Goal: Register for event/course

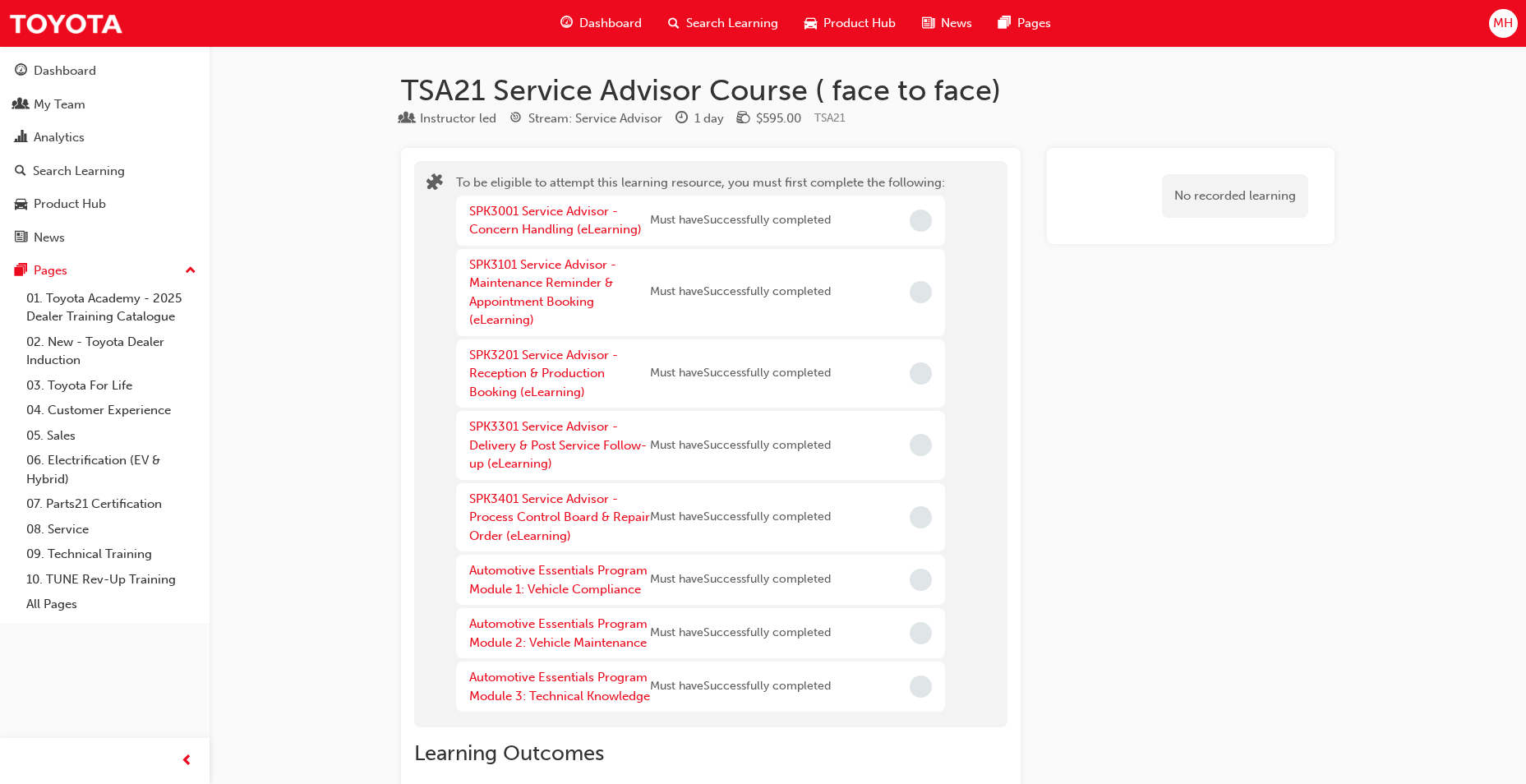
click at [723, 23] on span "Search Learning" at bounding box center [732, 23] width 92 height 19
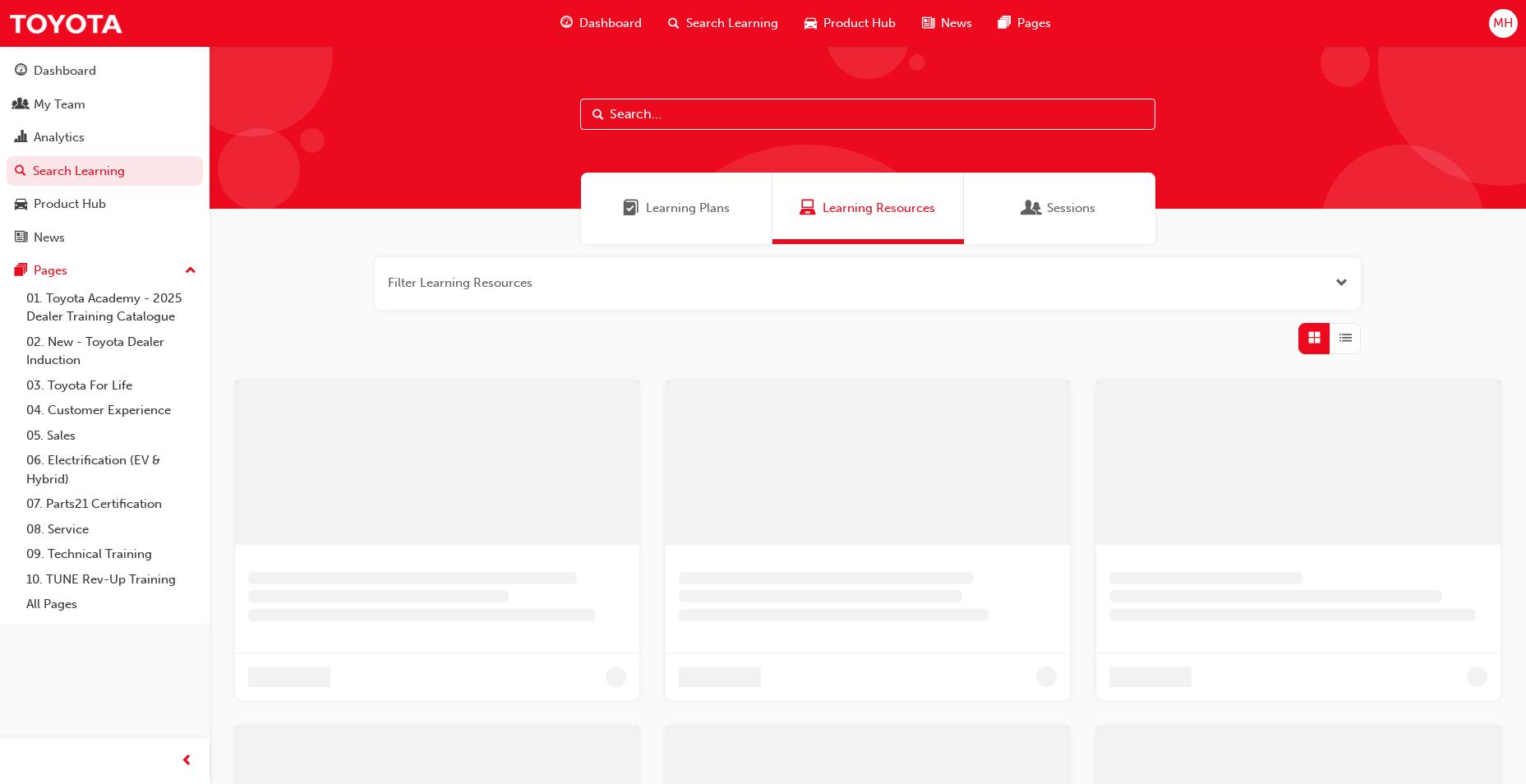
click at [662, 115] on input "text" at bounding box center [867, 115] width 575 height 31
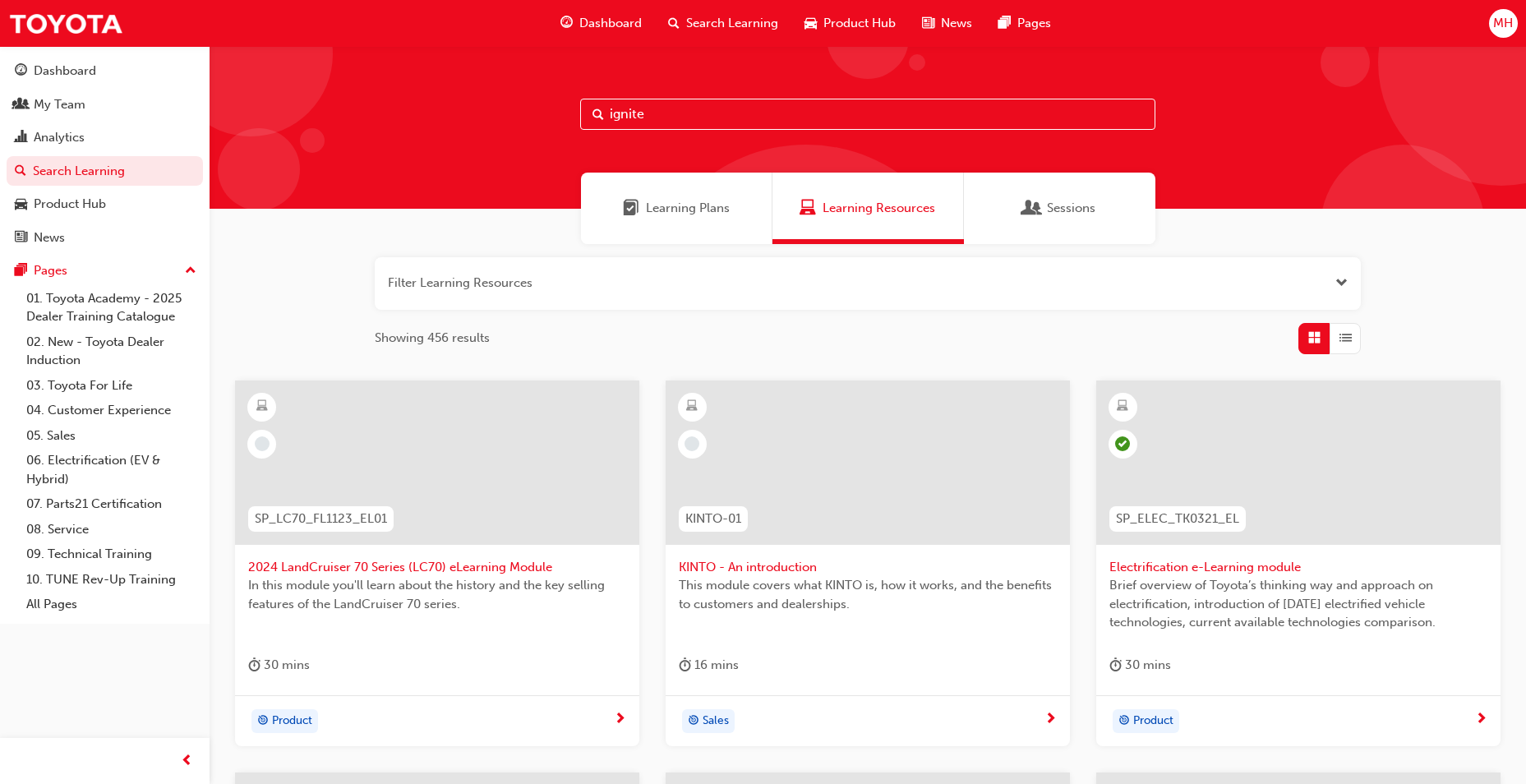
type input "ignite"
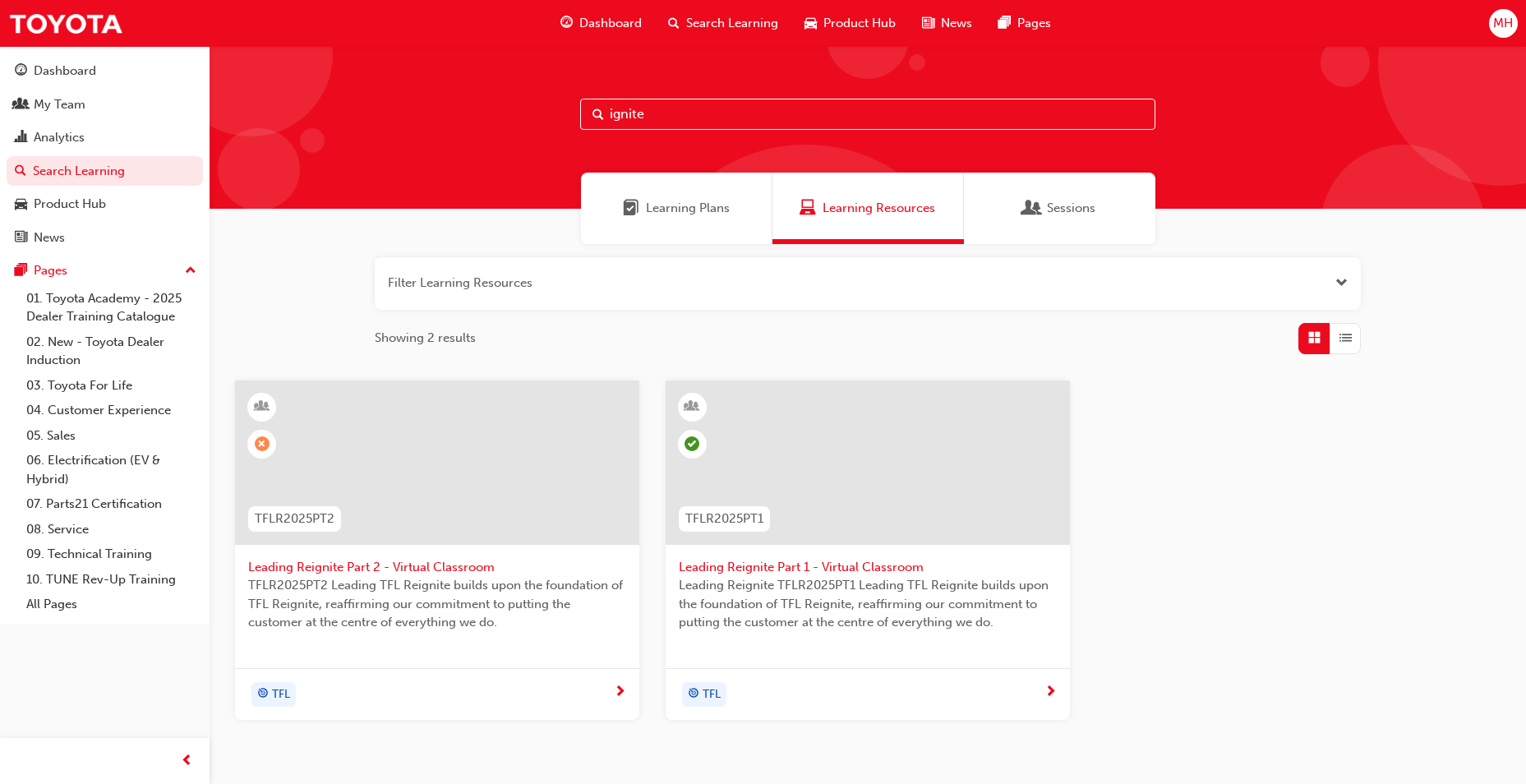
click at [455, 564] on span "Leading Reignite Part 2 - Virtual Classroom" at bounding box center [437, 567] width 378 height 19
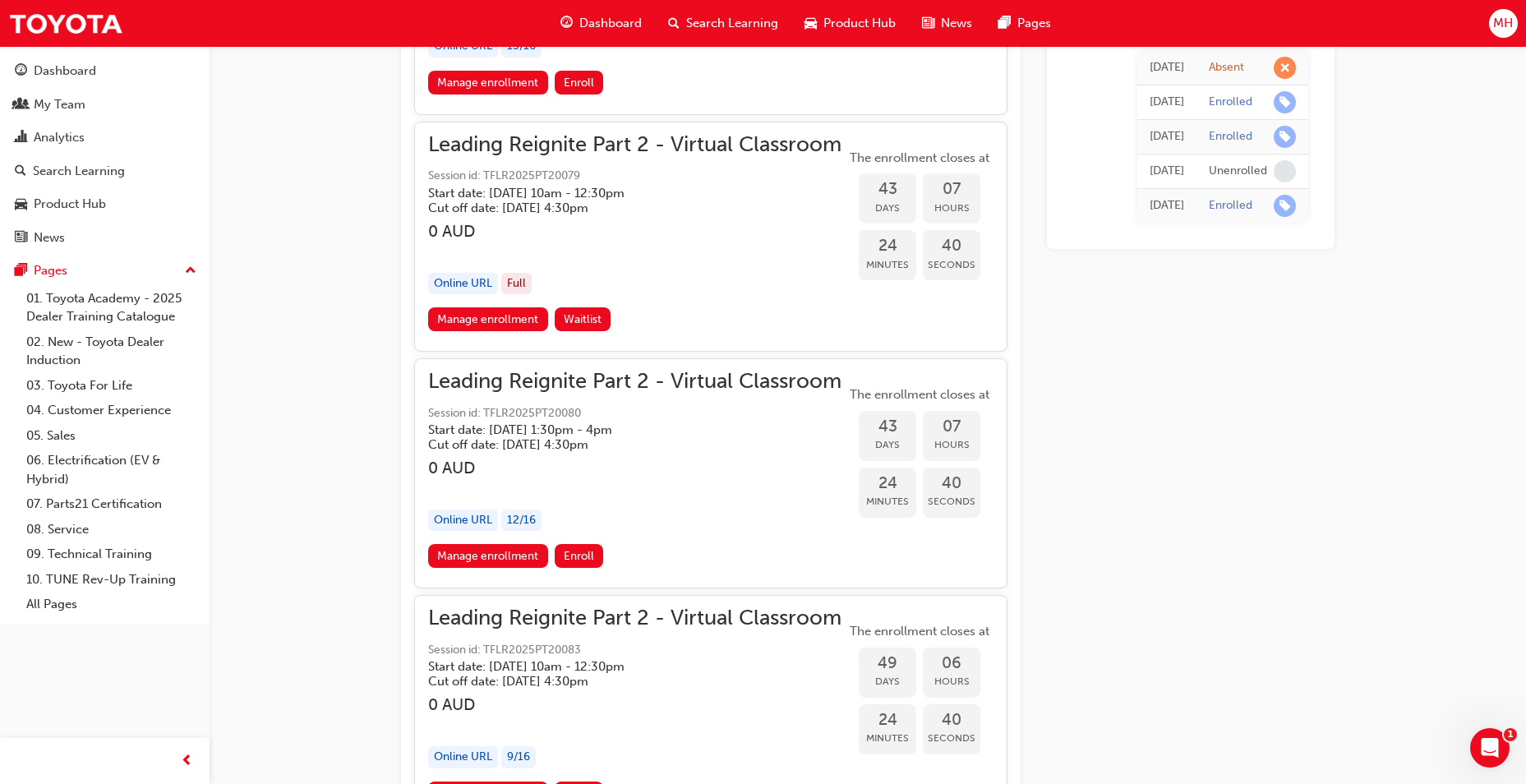
scroll to position [10625, 0]
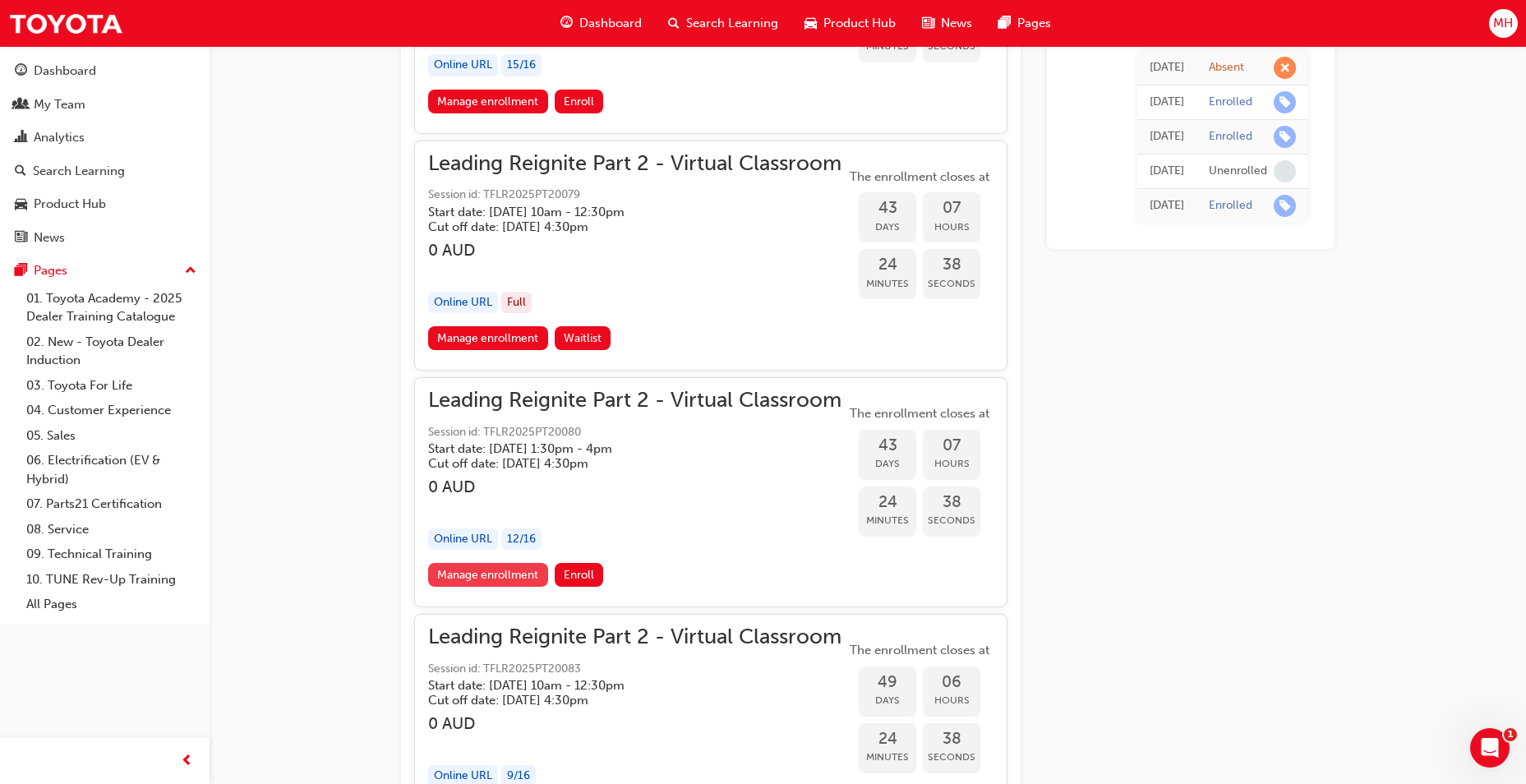
click at [521, 572] on link "Manage enrollment" at bounding box center [487, 575] width 120 height 24
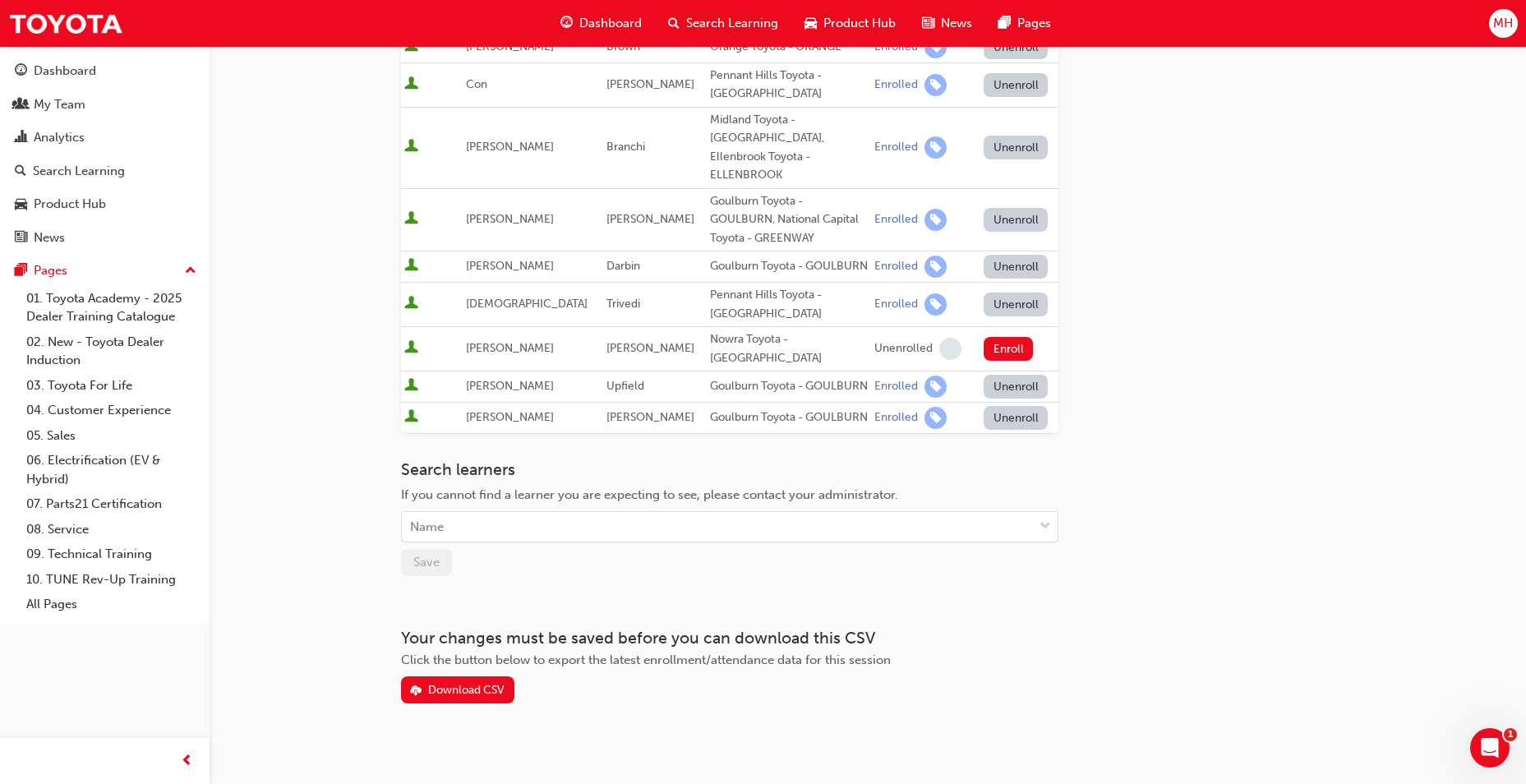
scroll to position [542, 0]
click at [497, 490] on div "If you cannot find a learner you are expecting to see, please contact your admi…" at bounding box center [729, 492] width 657 height 19
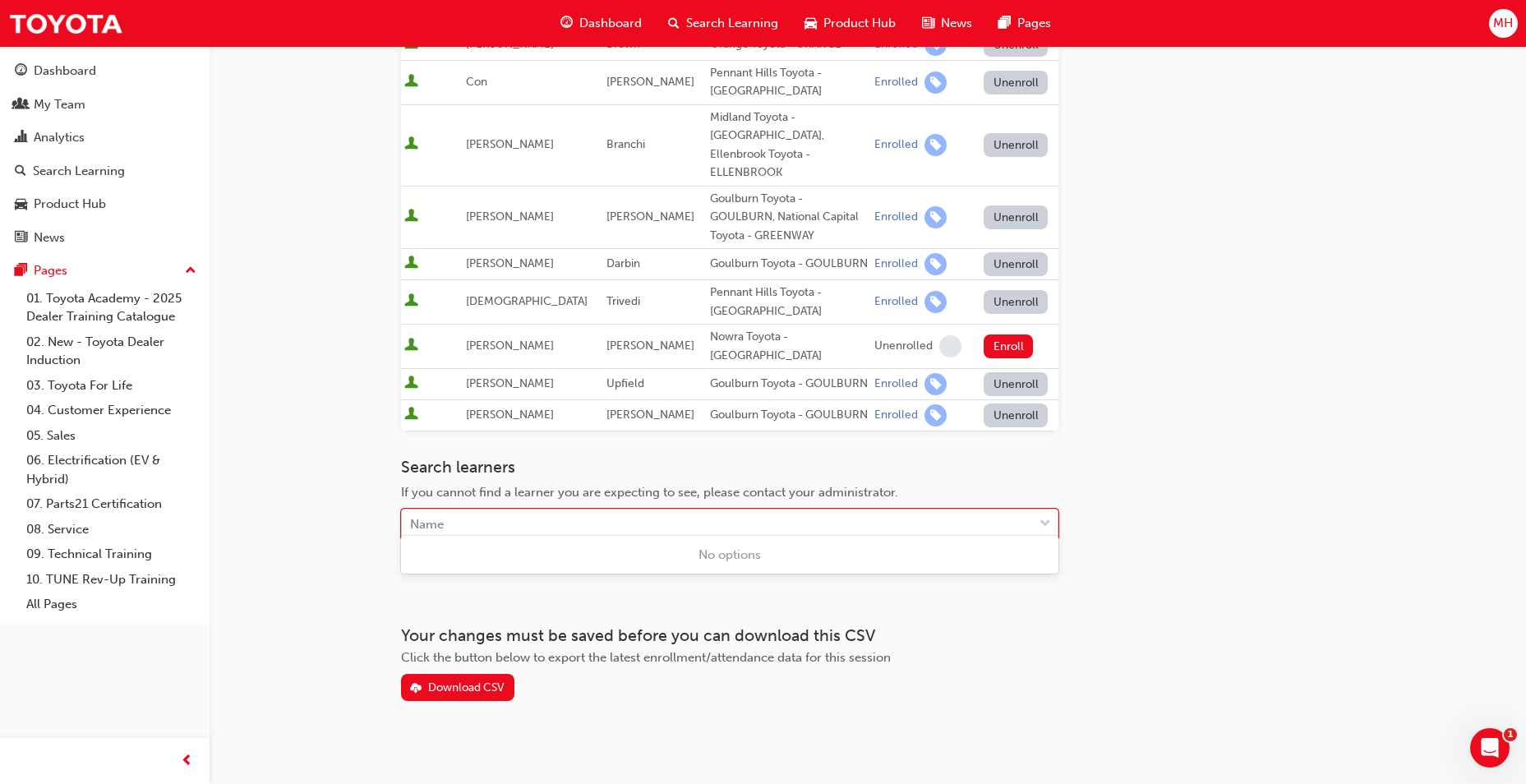
click at [506, 513] on div "Name" at bounding box center [717, 524] width 631 height 29
type input "s"
type input "mil"
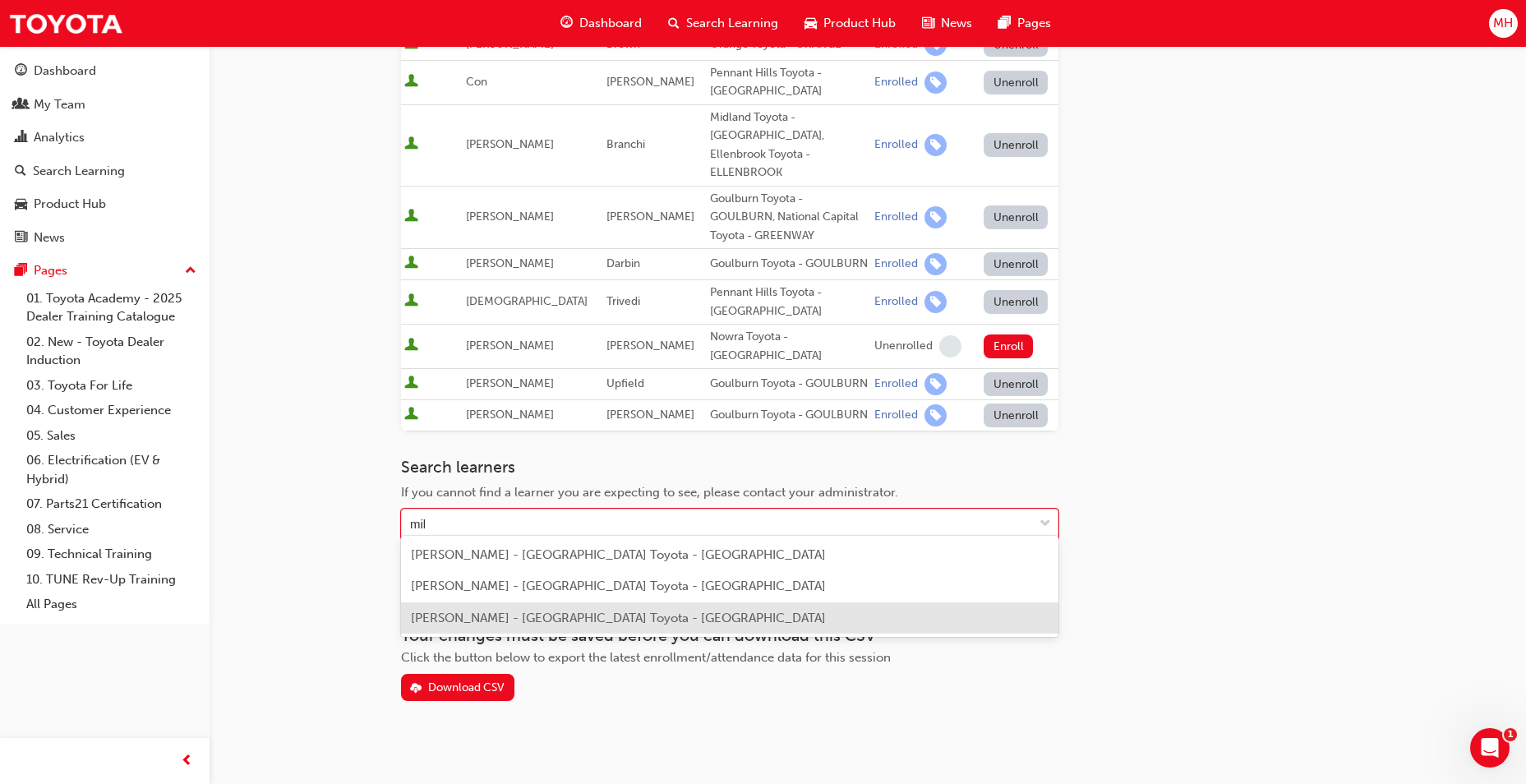
click at [520, 624] on span "Suresh Millar - Port Augusta Toyota - PORT AUGUSTA" at bounding box center [618, 617] width 415 height 15
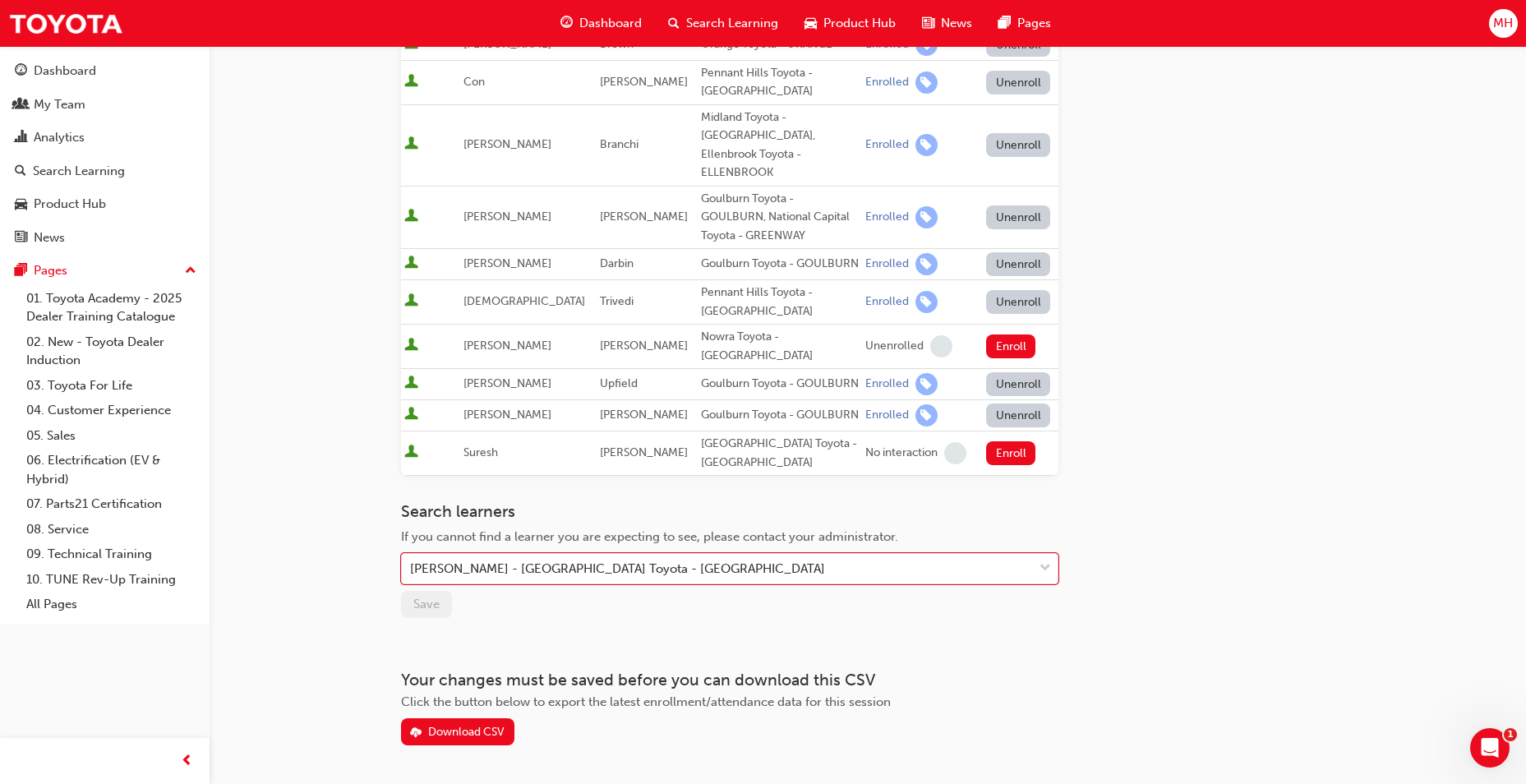
click at [1023, 441] on div "Enroll" at bounding box center [1021, 453] width 69 height 24
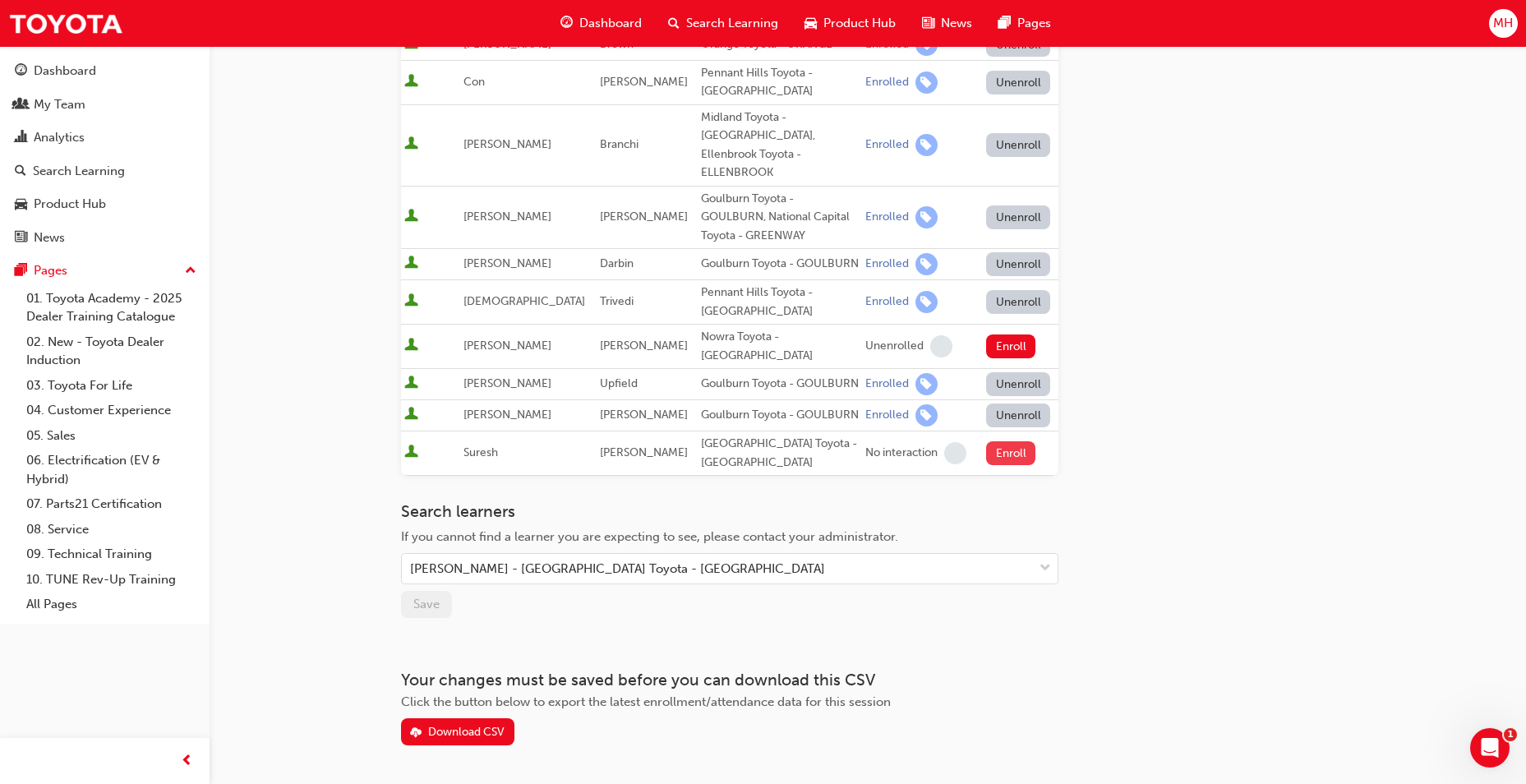
click at [1015, 441] on button "Enroll" at bounding box center [1011, 453] width 49 height 24
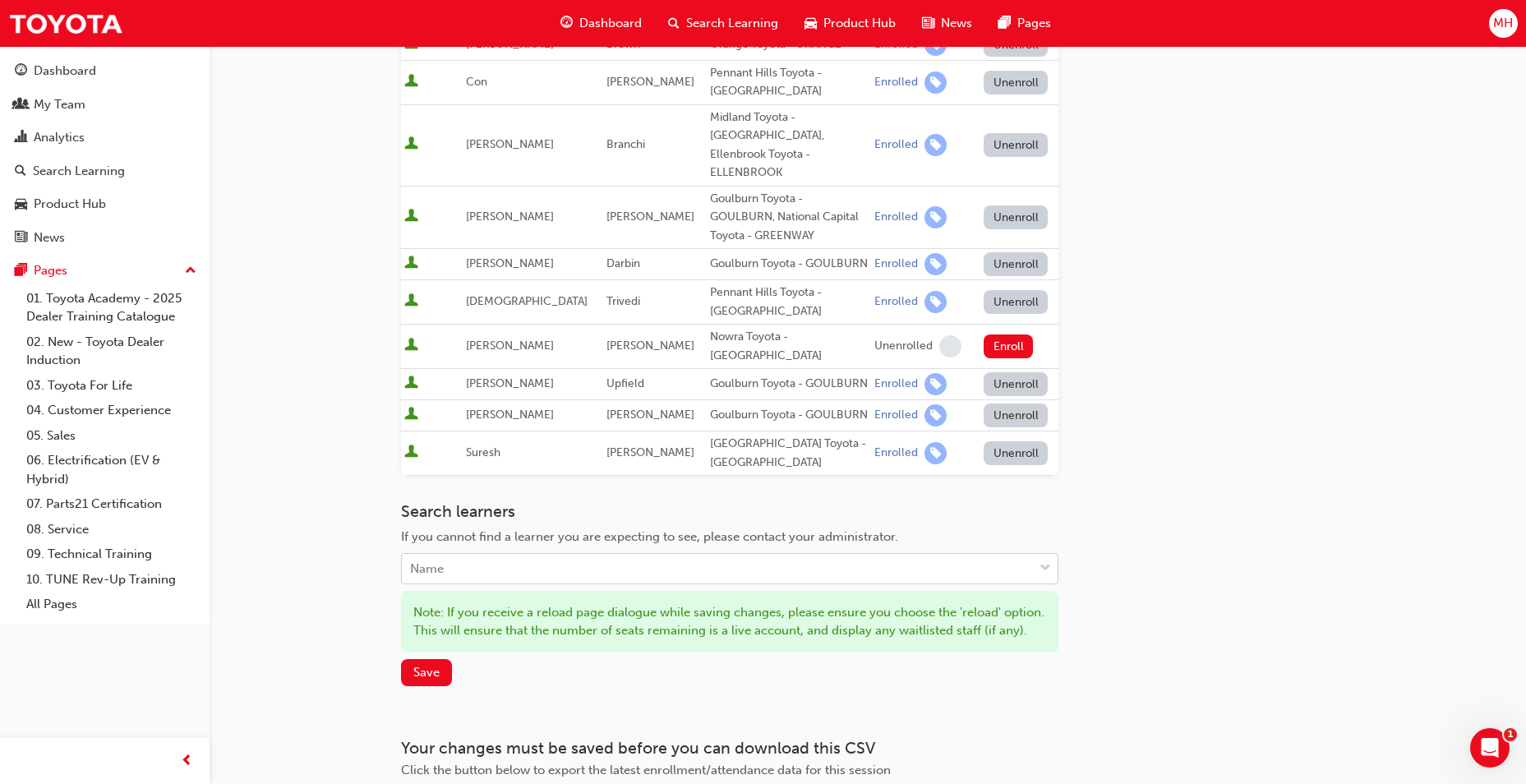
click at [1000, 563] on div "Name" at bounding box center [717, 569] width 631 height 29
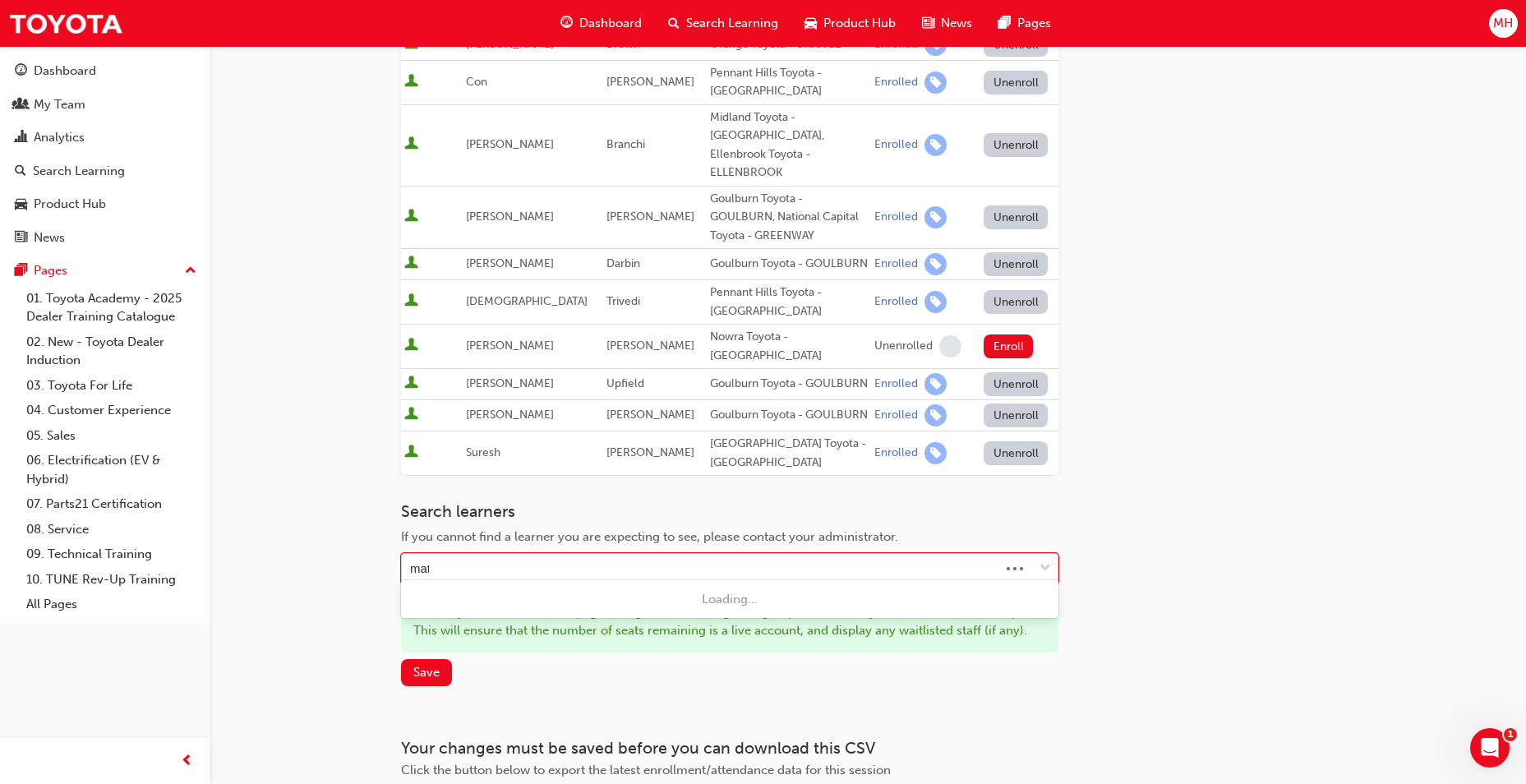
type input "matt"
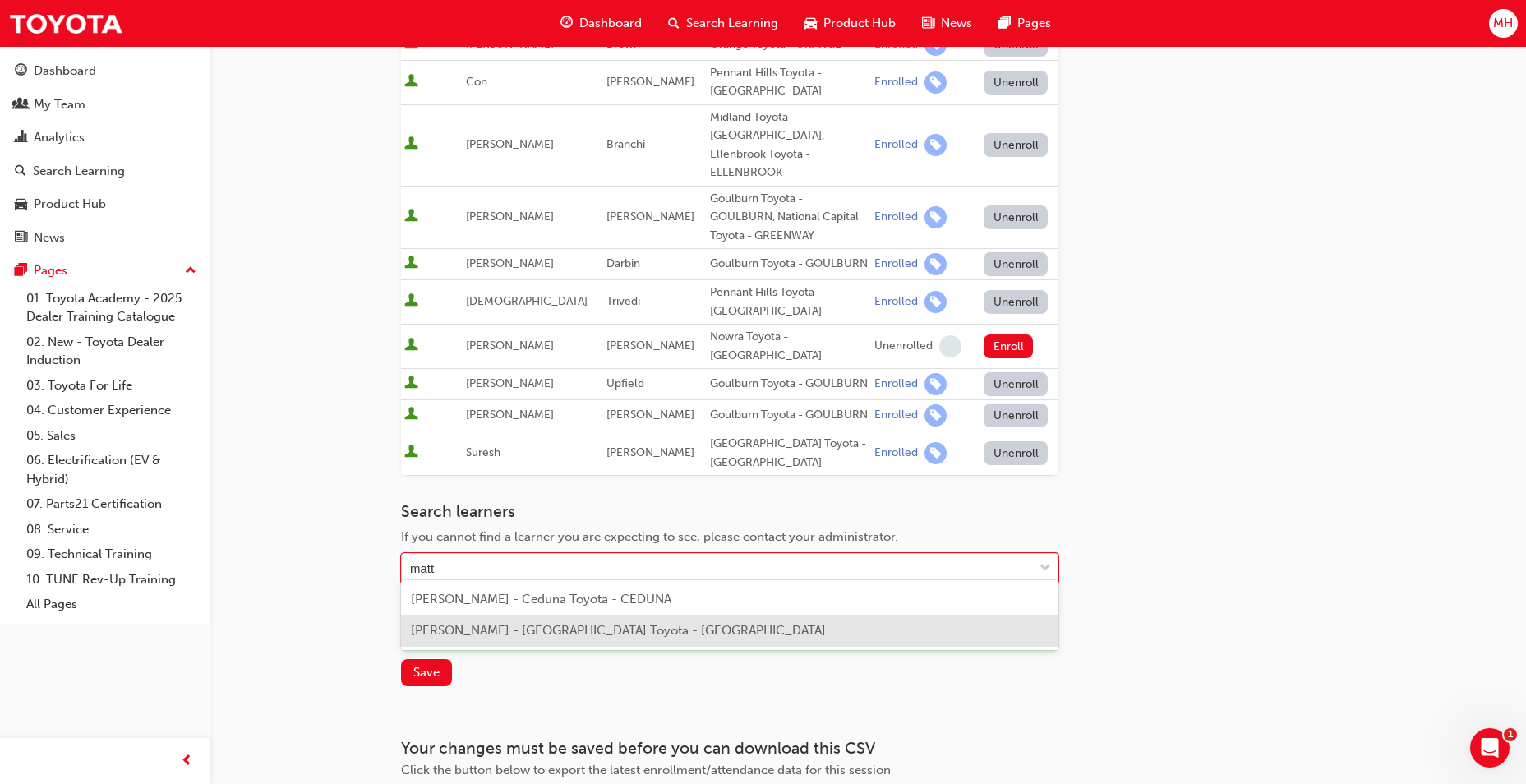
click at [520, 629] on span "Matt Harbridge - Port Augusta Toyota - PORT AUGUSTA" at bounding box center [618, 630] width 415 height 15
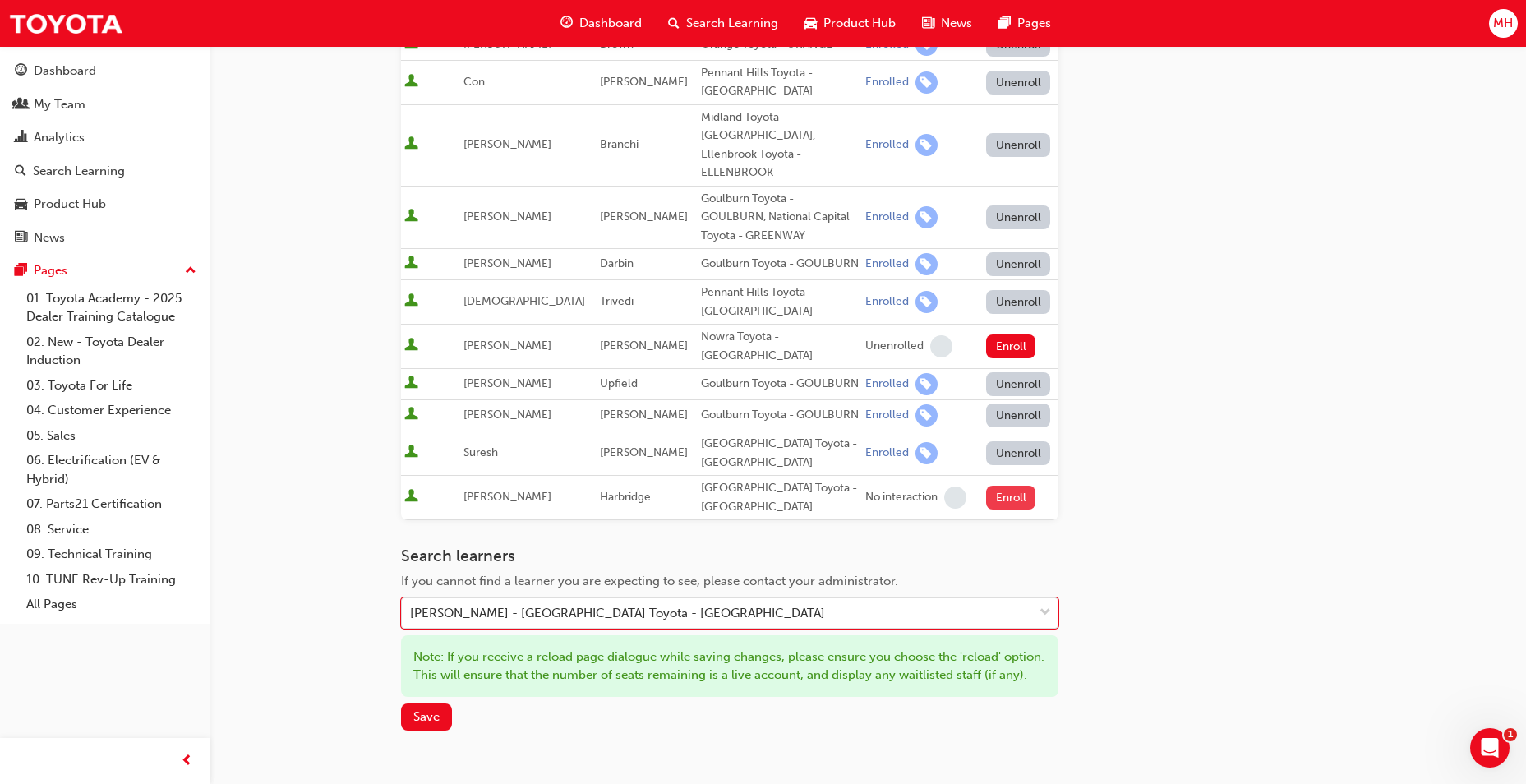
click at [1015, 488] on button "Enroll" at bounding box center [1011, 497] width 49 height 24
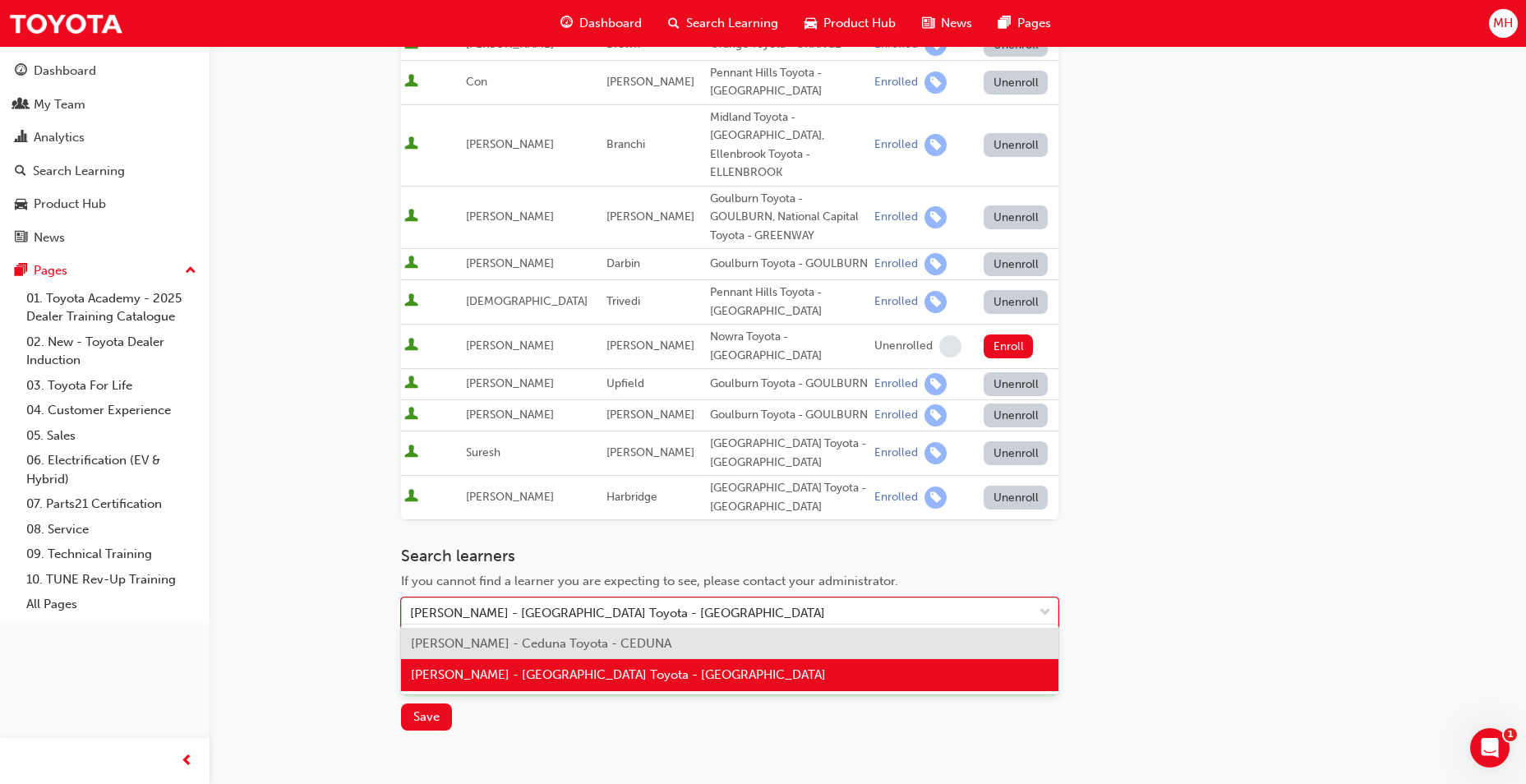
drag, startPoint x: 745, startPoint y: 603, endPoint x: 520, endPoint y: 614, distance: 225.3
click at [520, 614] on div "Matt Harbridge - Port Augusta Toyota - PORT AUGUSTA" at bounding box center [717, 613] width 631 height 29
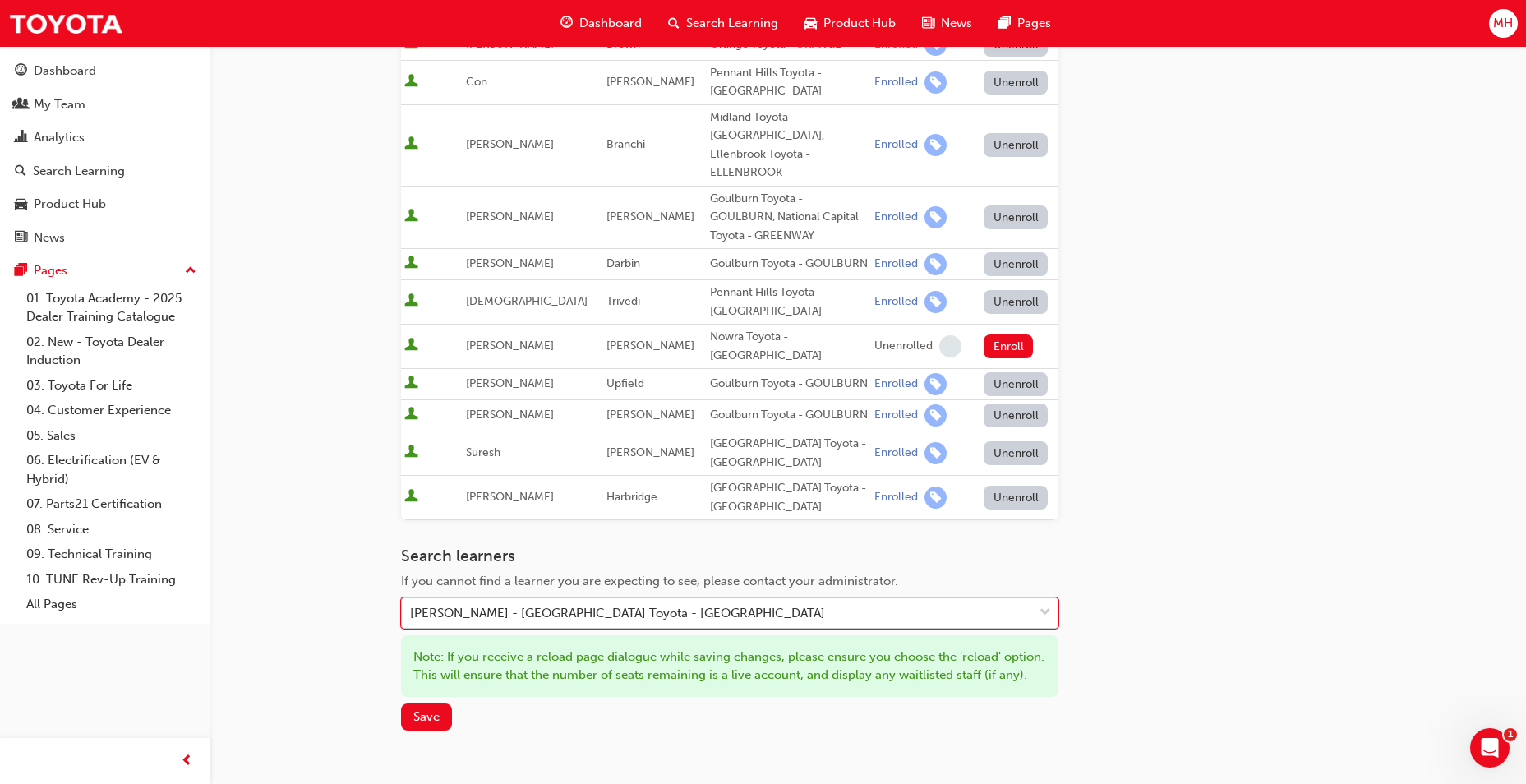
drag, startPoint x: 977, startPoint y: 602, endPoint x: 609, endPoint y: 613, distance: 368.2
click at [619, 615] on div "Matt Harbridge - Port Augusta Toyota - PORT AUGUSTA" at bounding box center [717, 613] width 631 height 29
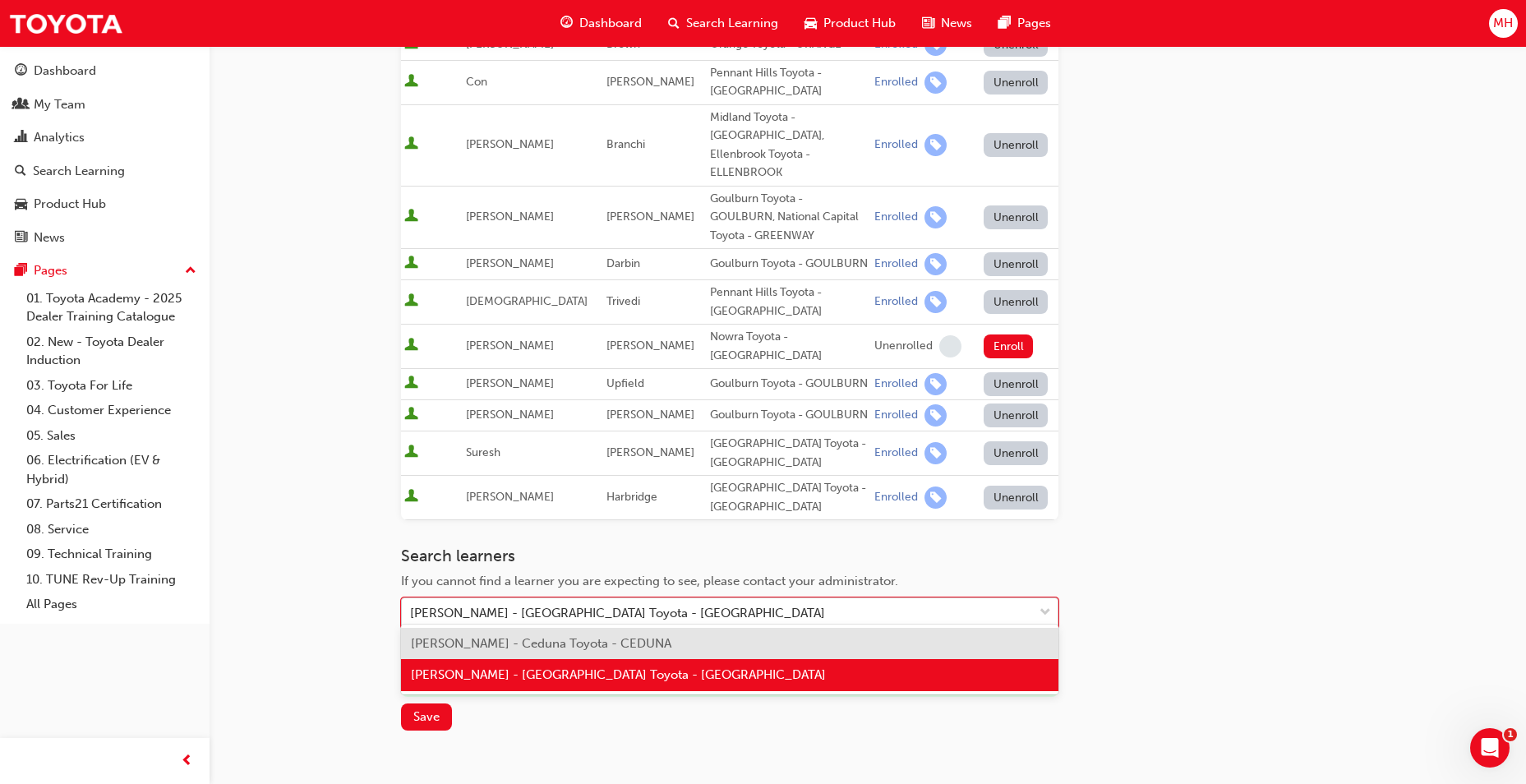
drag, startPoint x: 747, startPoint y: 602, endPoint x: 466, endPoint y: 602, distance: 281.0
click at [466, 602] on div "Matt Harbridge - Port Augusta Toyota - PORT AUGUSTA" at bounding box center [717, 613] width 631 height 29
click at [751, 611] on div "Matt Harbridge - Port Augusta Toyota - PORT AUGUSTA" at bounding box center [717, 613] width 631 height 29
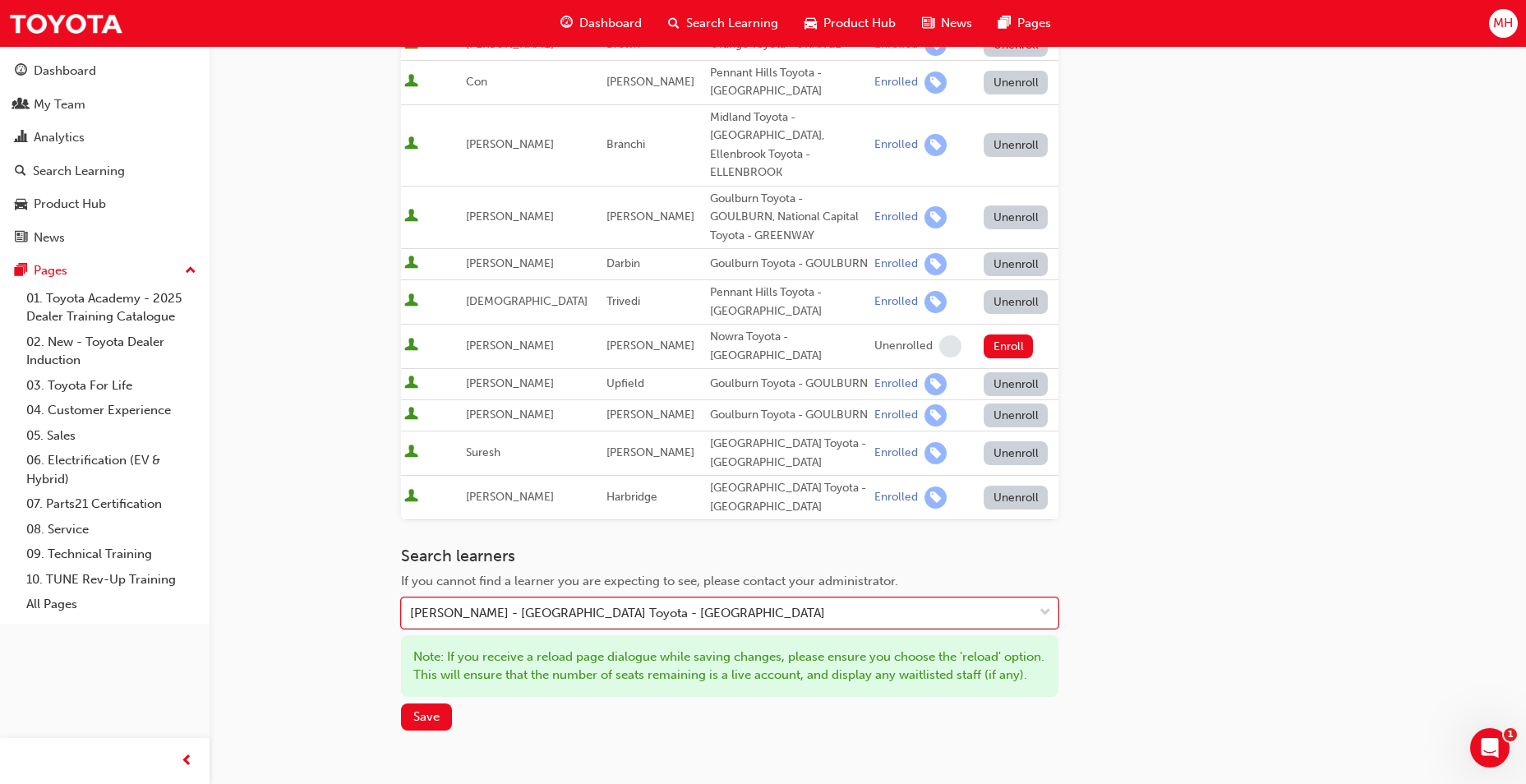
drag, startPoint x: 1071, startPoint y: 596, endPoint x: 1053, endPoint y: 601, distance: 18.7
click at [1072, 597] on div "Go to session detail page Manage enrollment for Leading Reignite Part 2 - Virtu…" at bounding box center [868, 181] width 934 height 1353
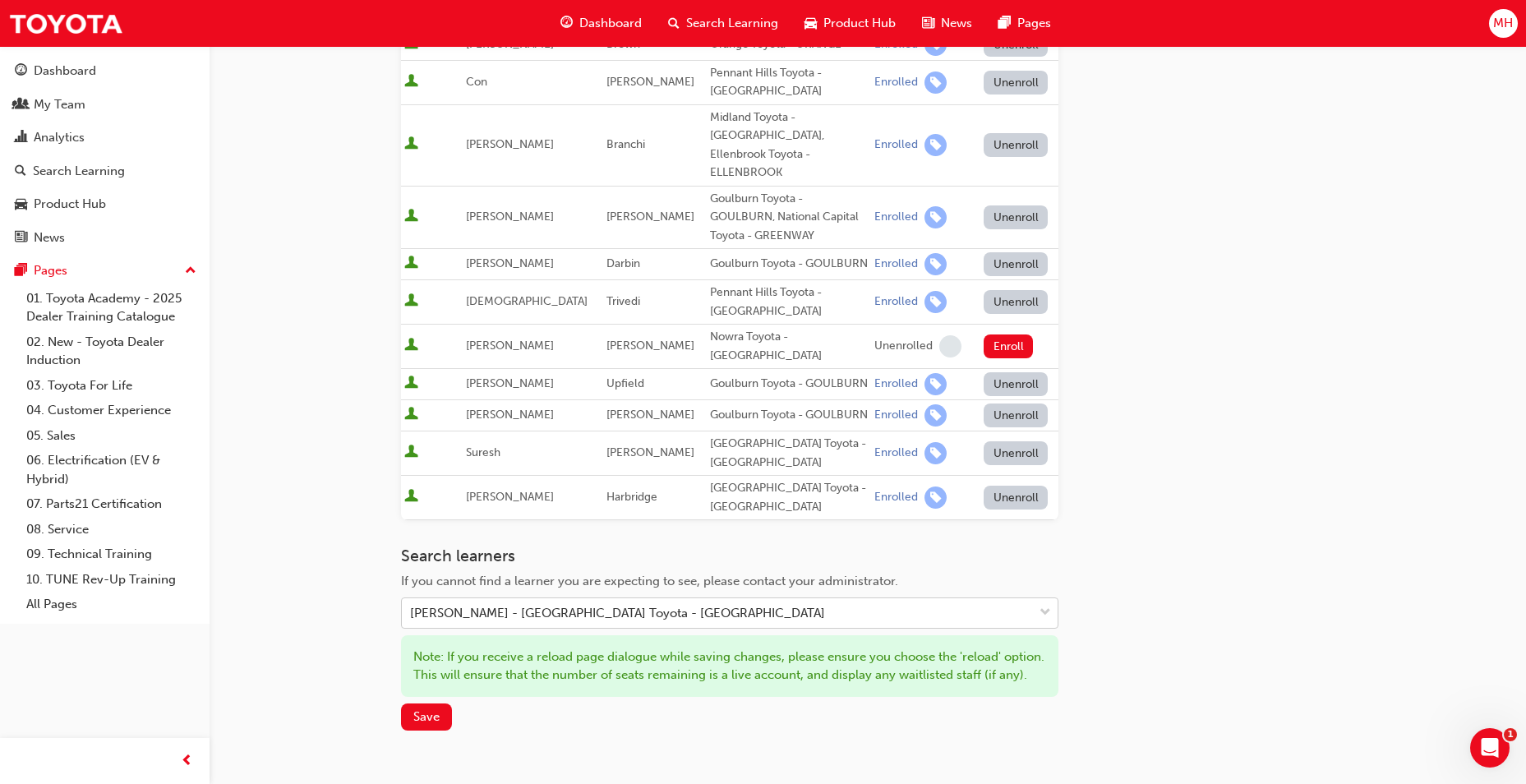
click at [1053, 601] on div at bounding box center [1045, 613] width 25 height 30
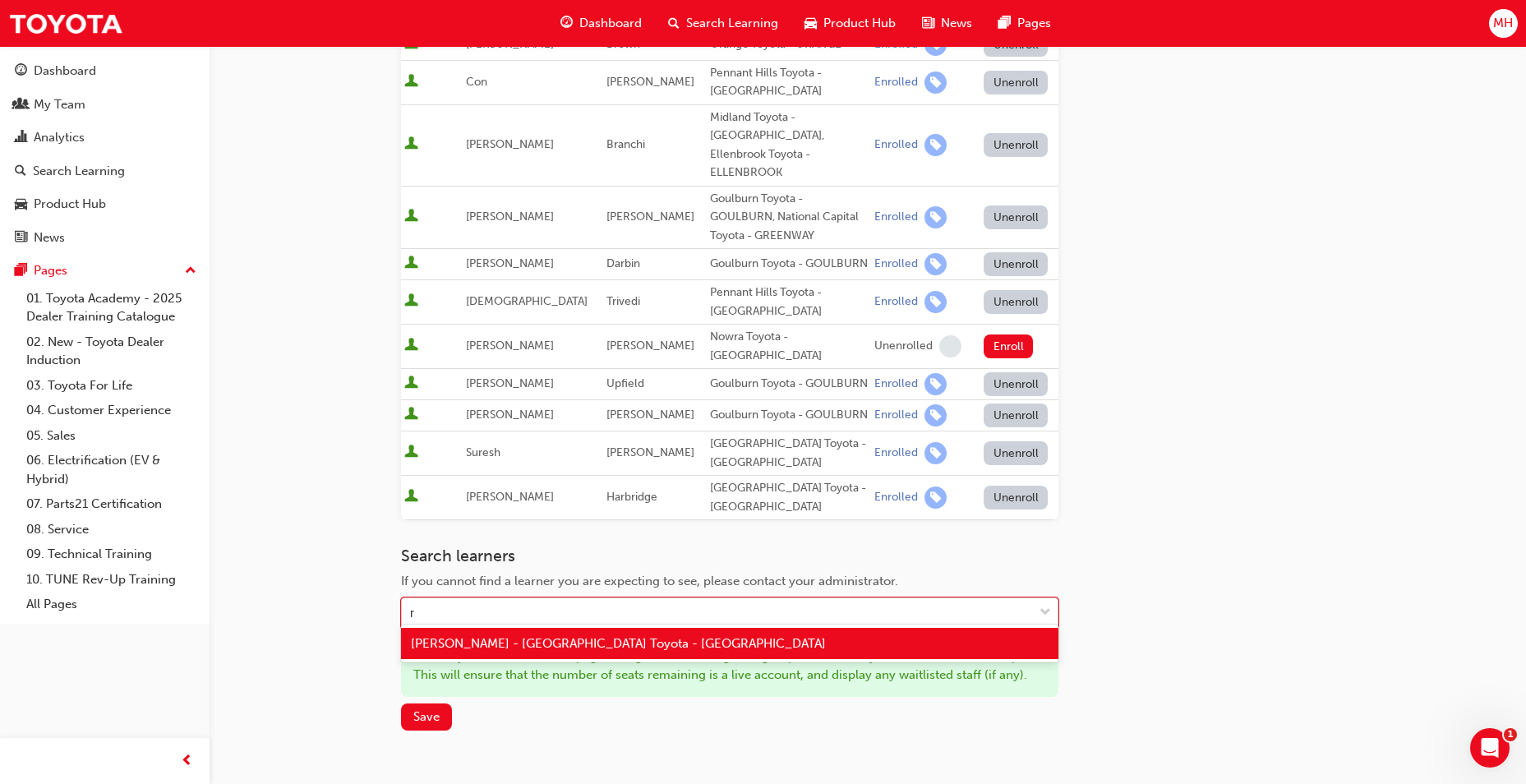
type input "ra"
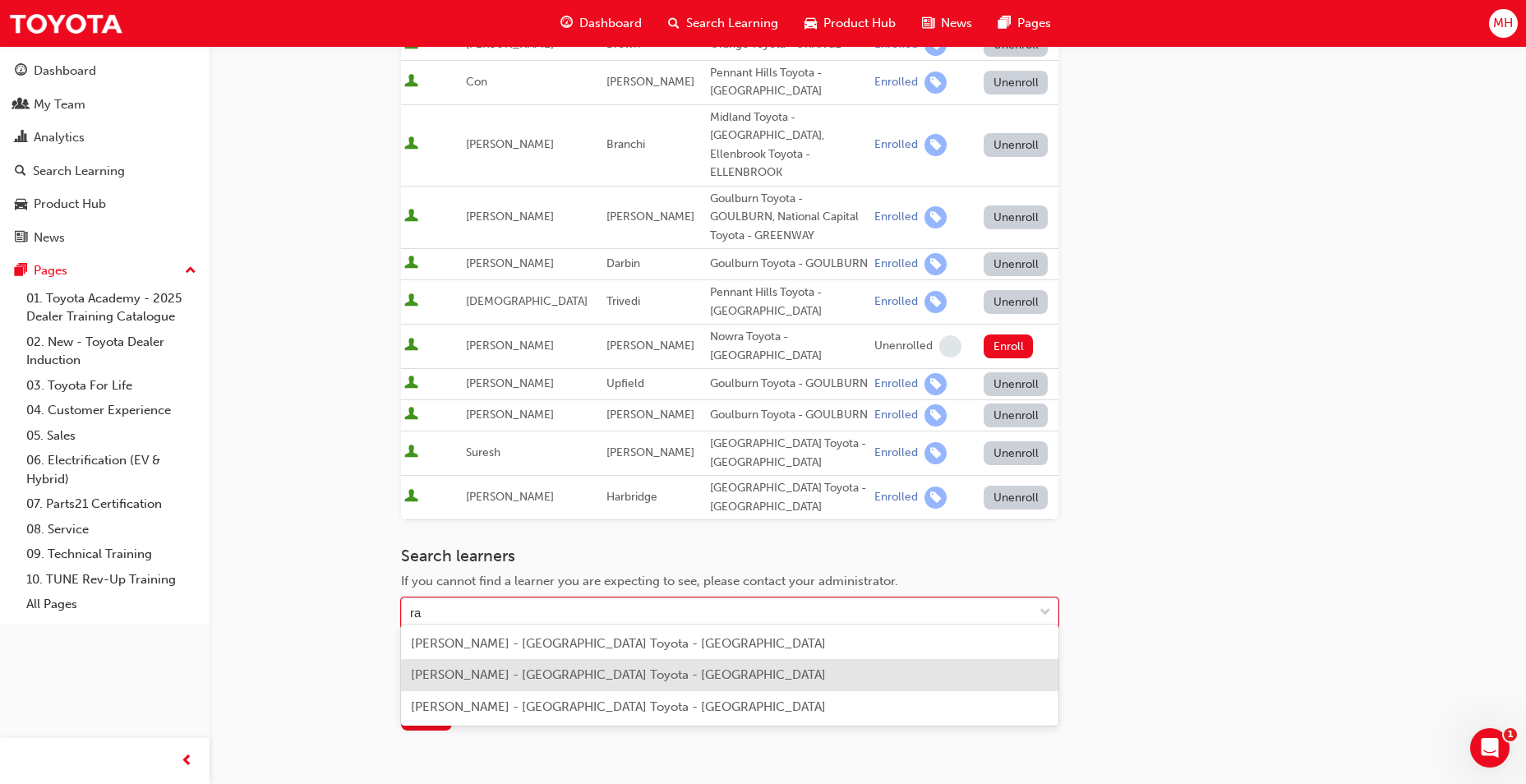
click at [560, 669] on span "Rachel McKenna - Port Augusta Toyota - PORT AUGUSTA" at bounding box center [618, 674] width 415 height 15
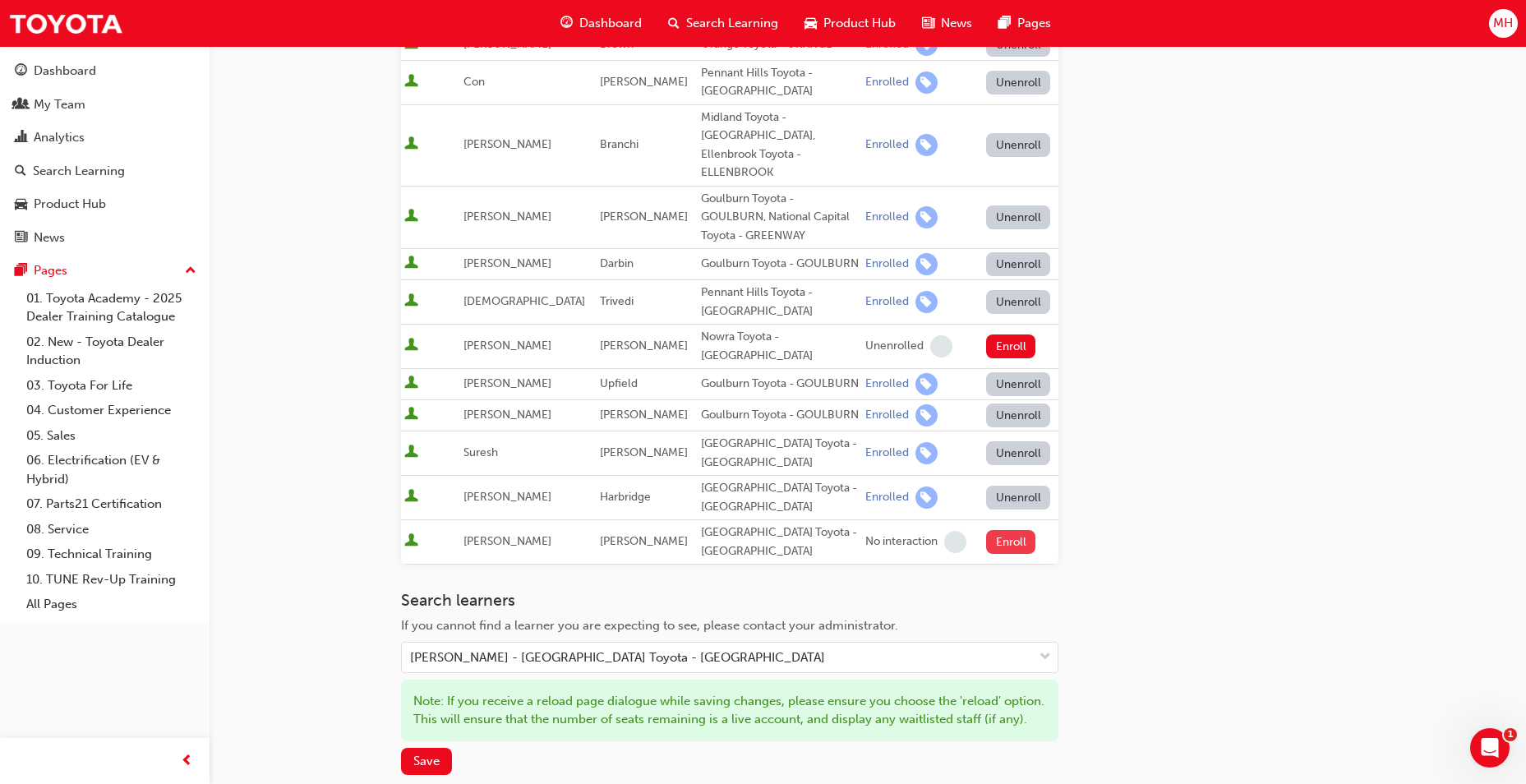
click at [987, 540] on button "Enroll" at bounding box center [1011, 542] width 49 height 24
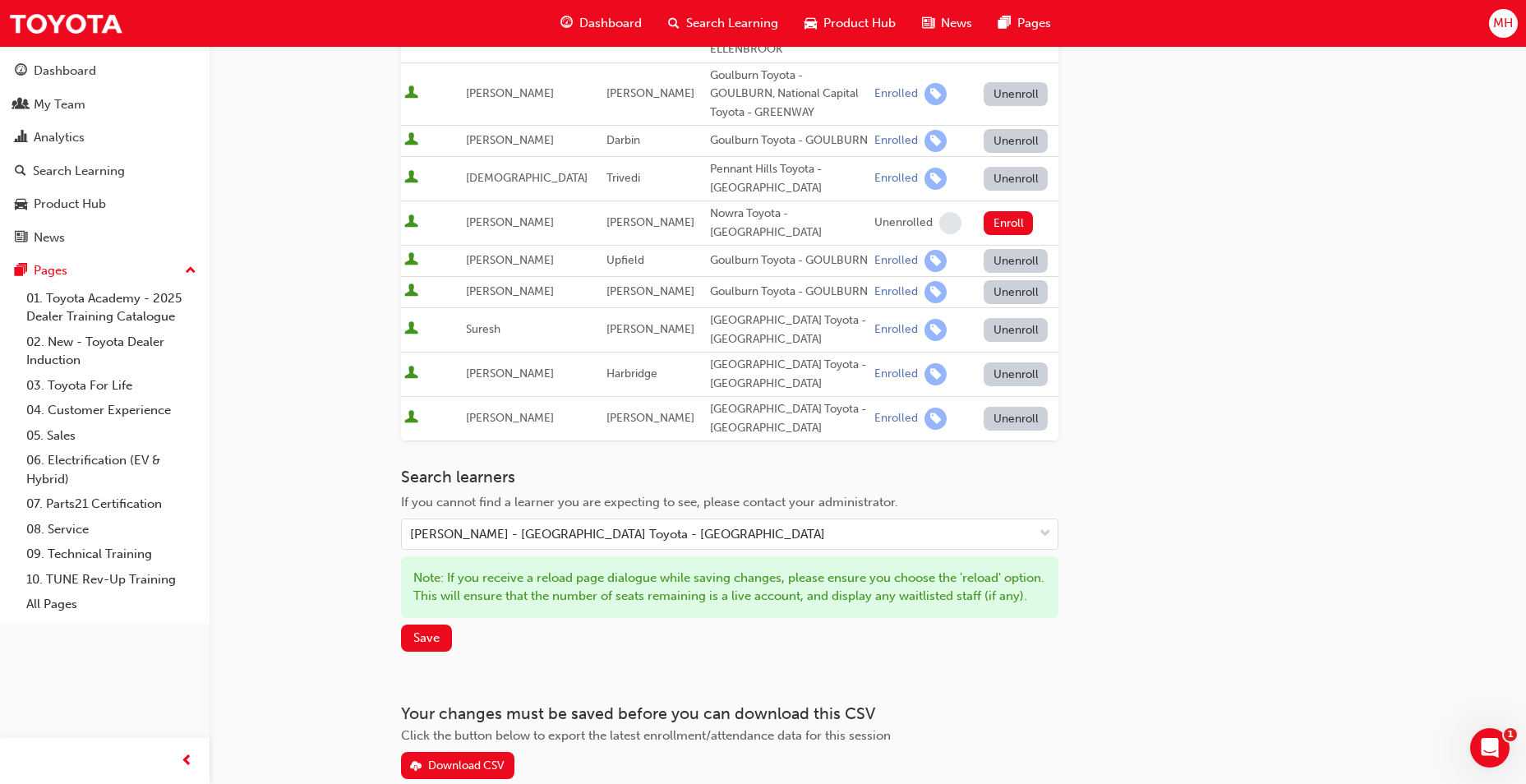
scroll to position [761, 0]
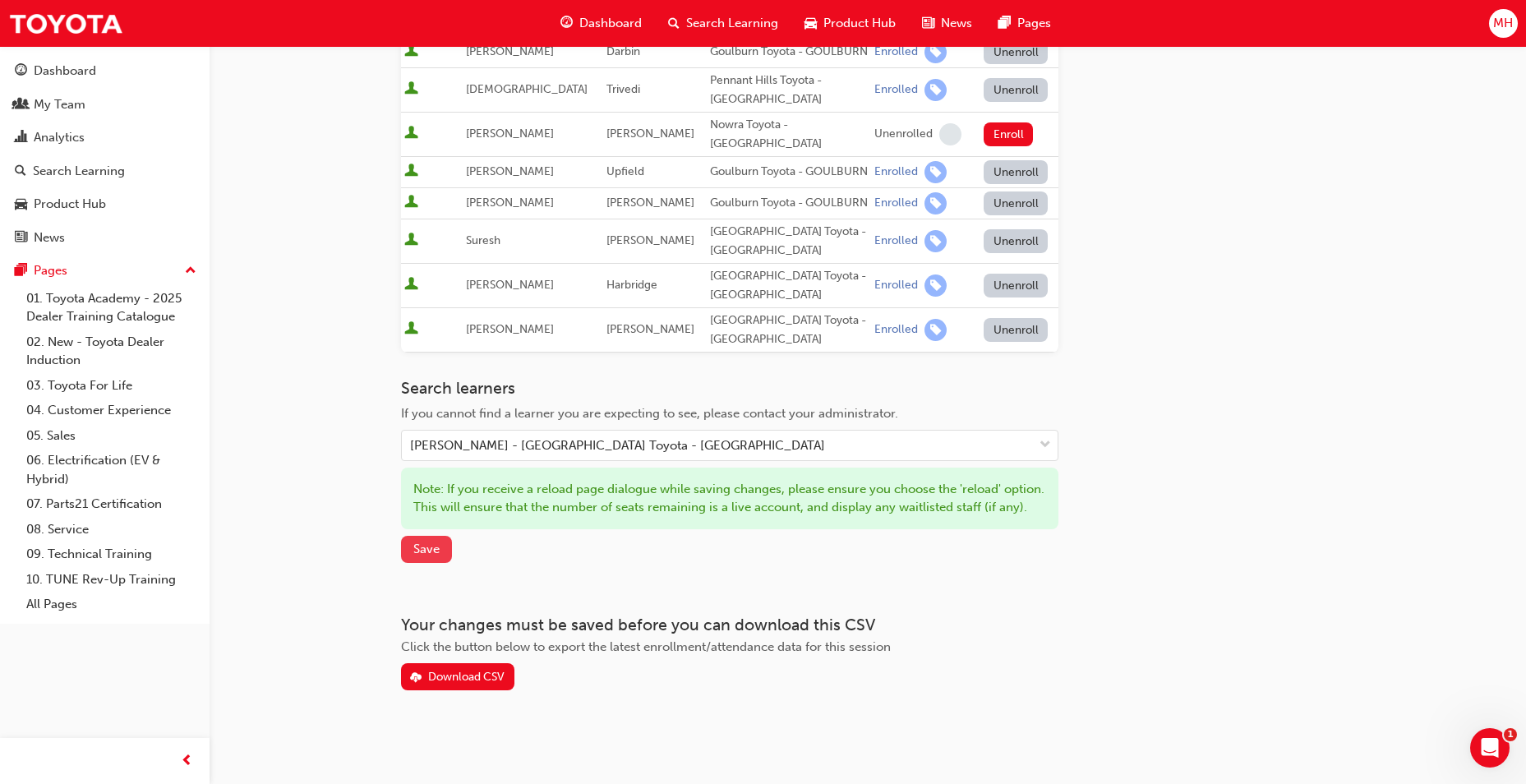
click at [428, 563] on button "Save" at bounding box center [426, 549] width 51 height 27
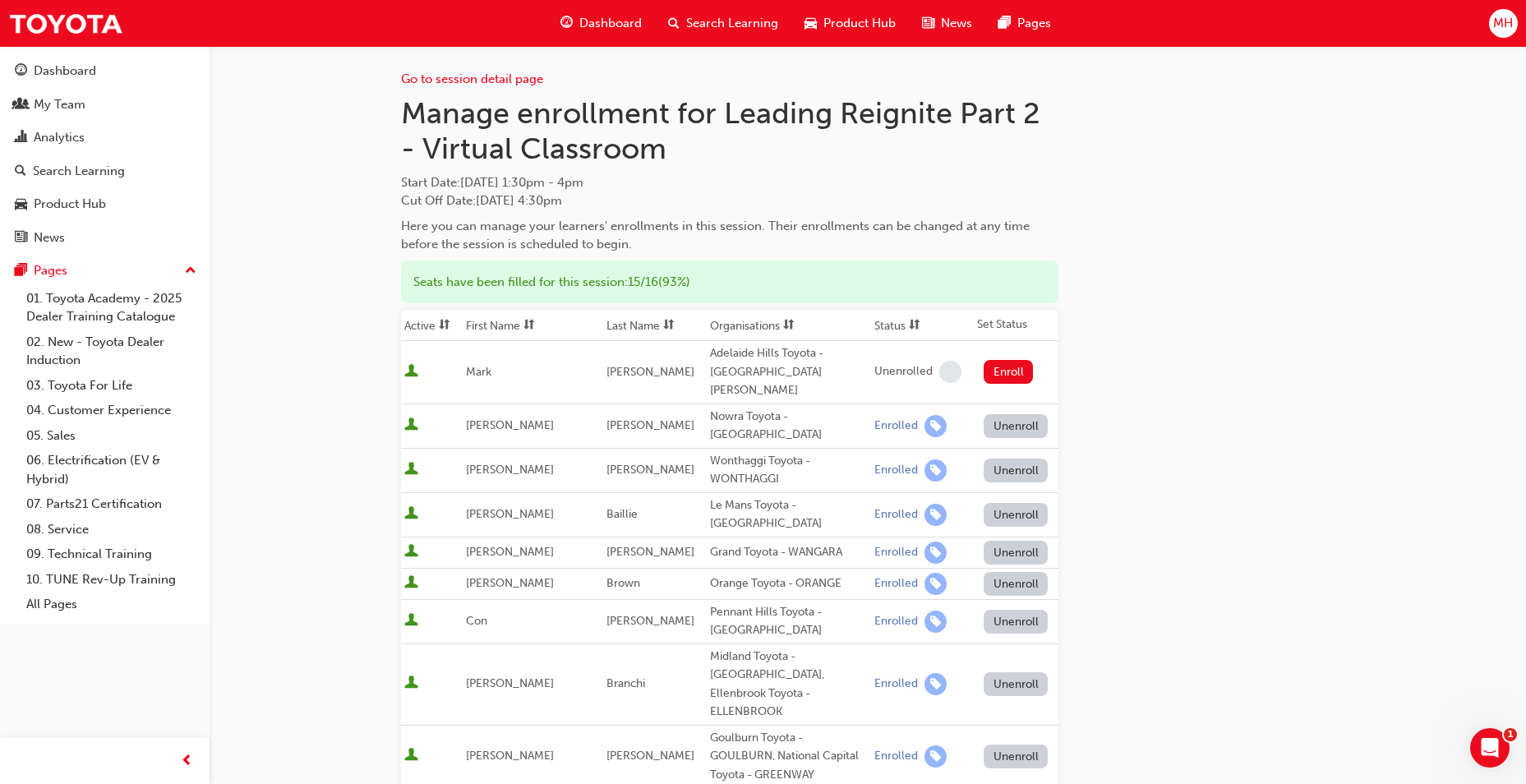
scroll to position [0, 0]
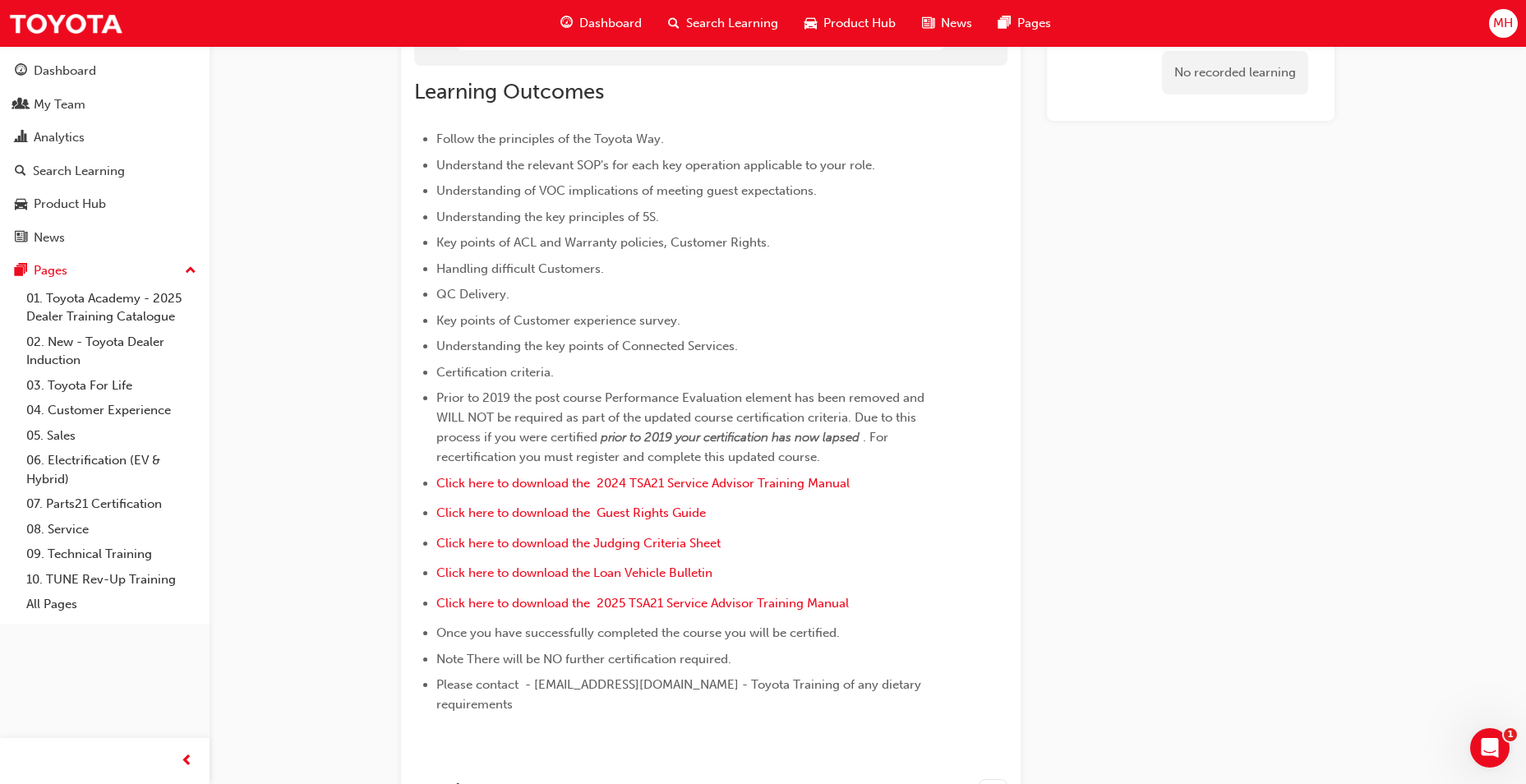
scroll to position [999, 0]
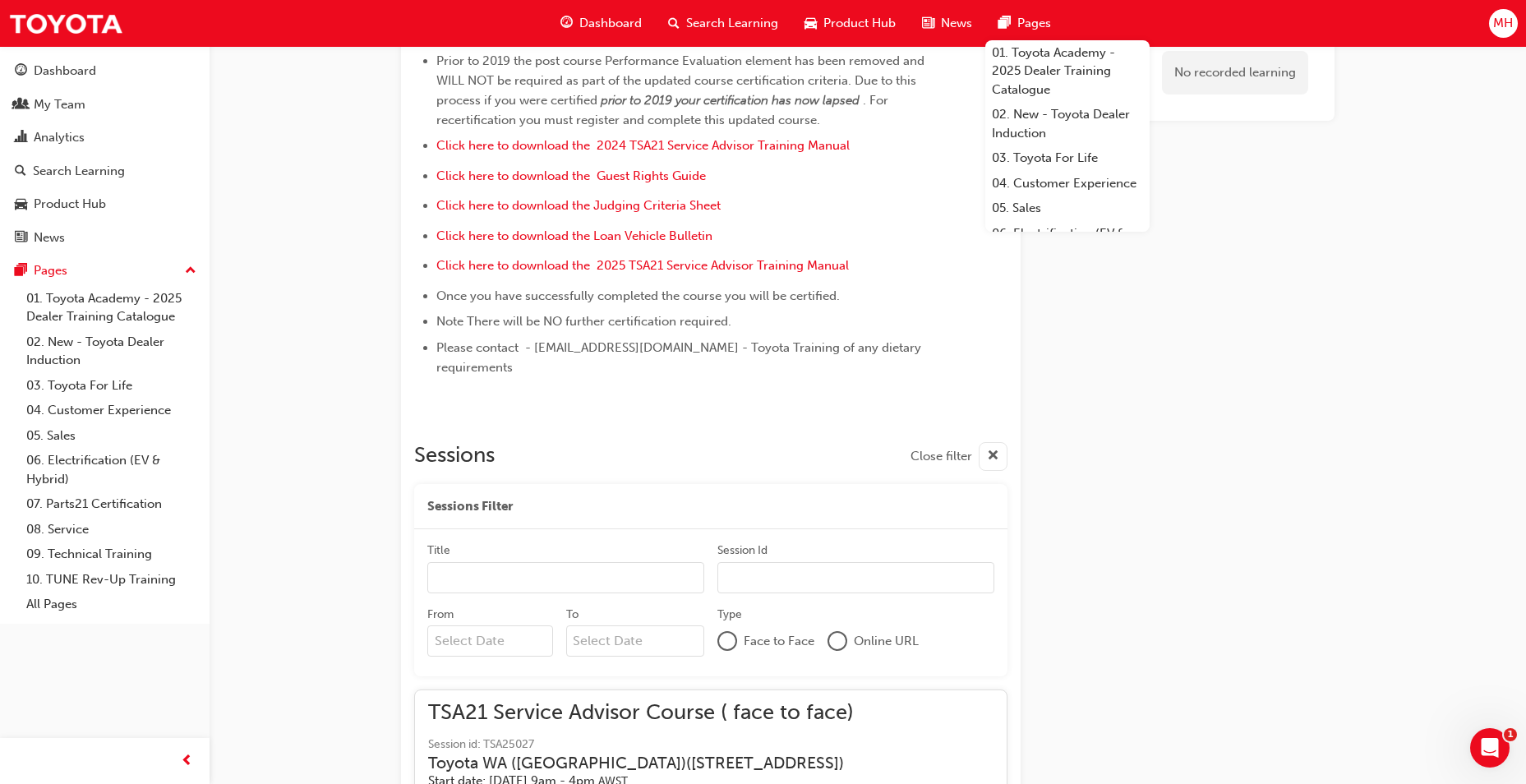
click at [1505, 20] on span "MH" at bounding box center [1503, 23] width 20 height 19
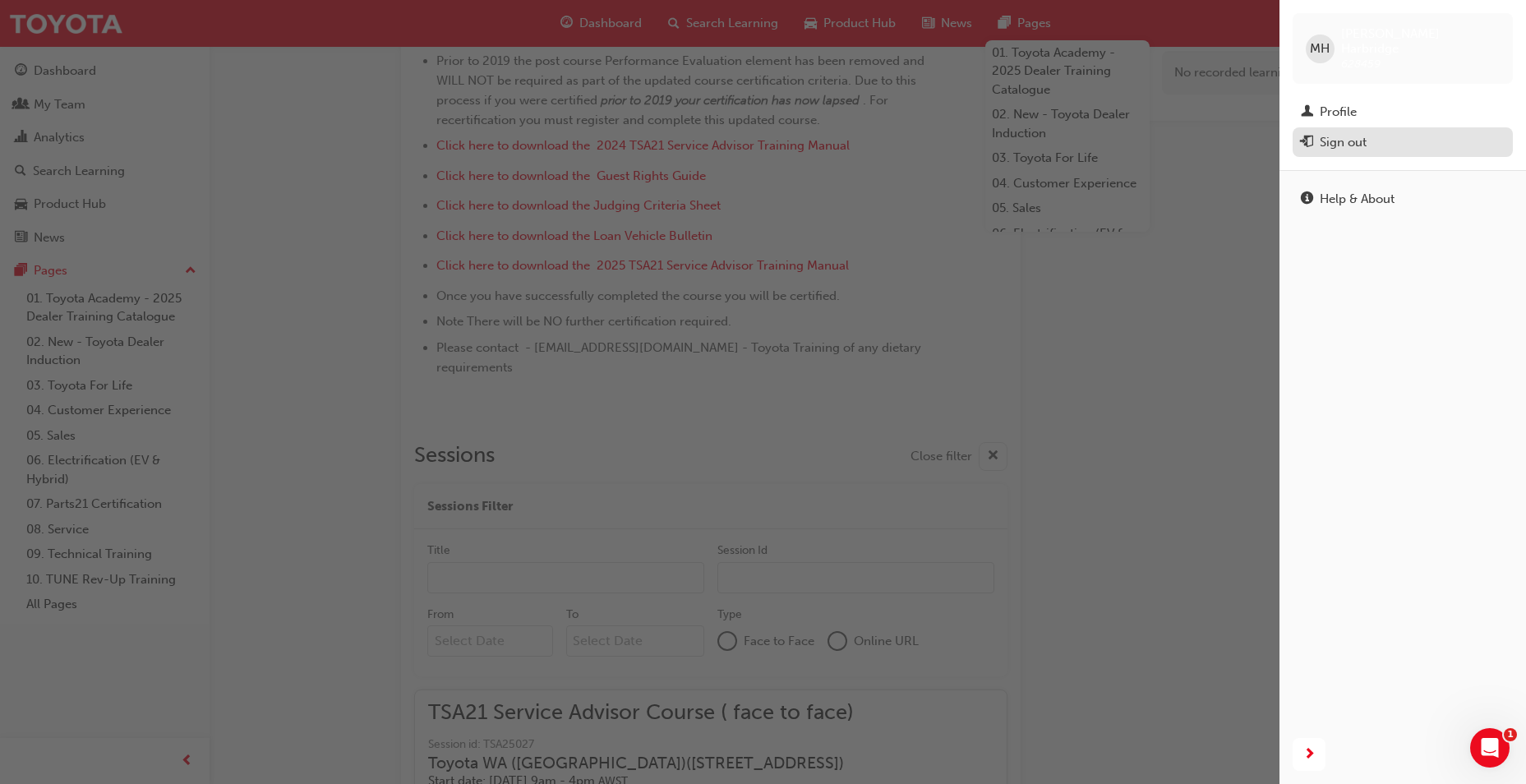
click at [1394, 132] on div "Sign out" at bounding box center [1402, 142] width 204 height 21
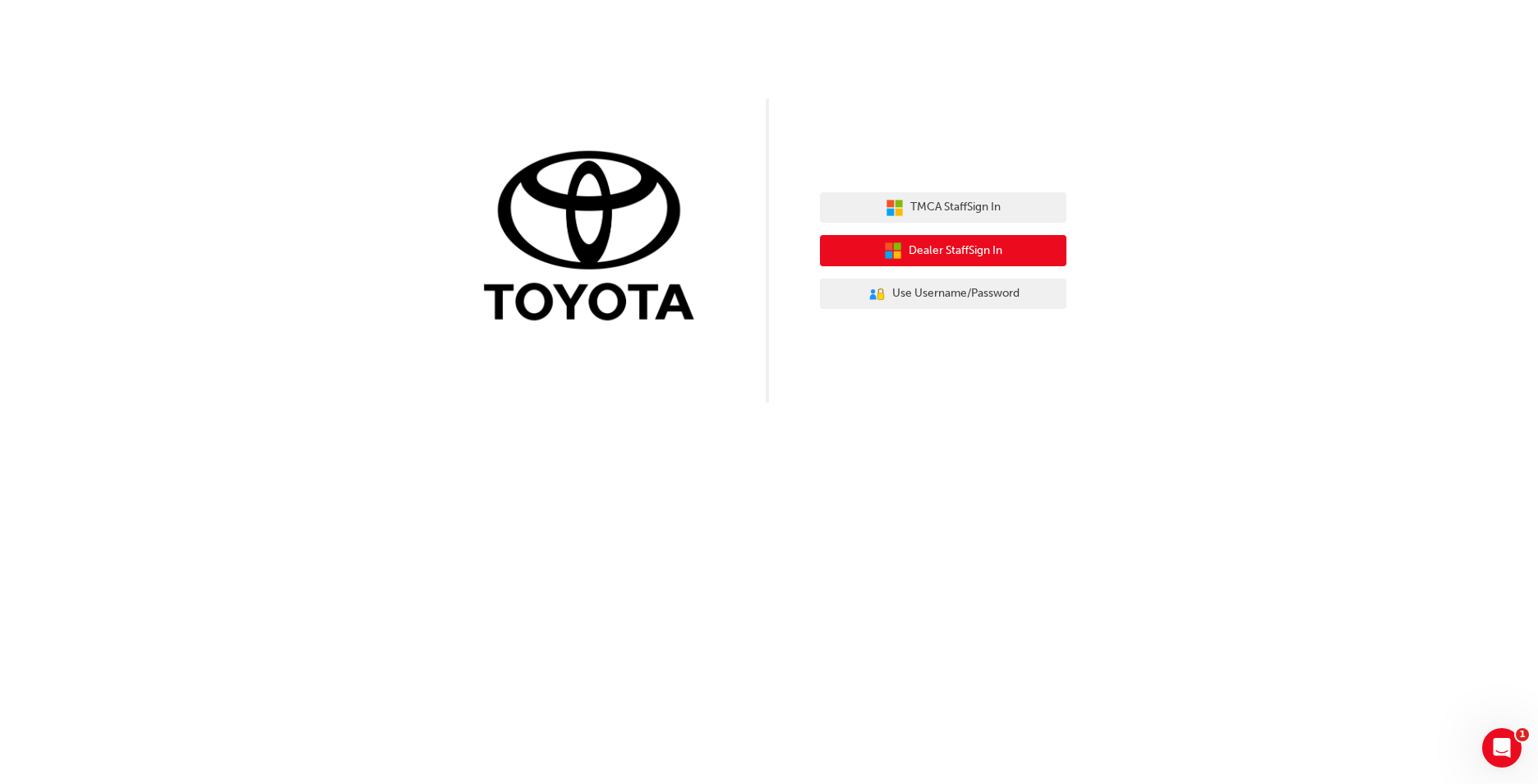
click at [940, 255] on span "Dealer Staff Sign In" at bounding box center [956, 251] width 94 height 19
